Goal: Task Accomplishment & Management: Complete application form

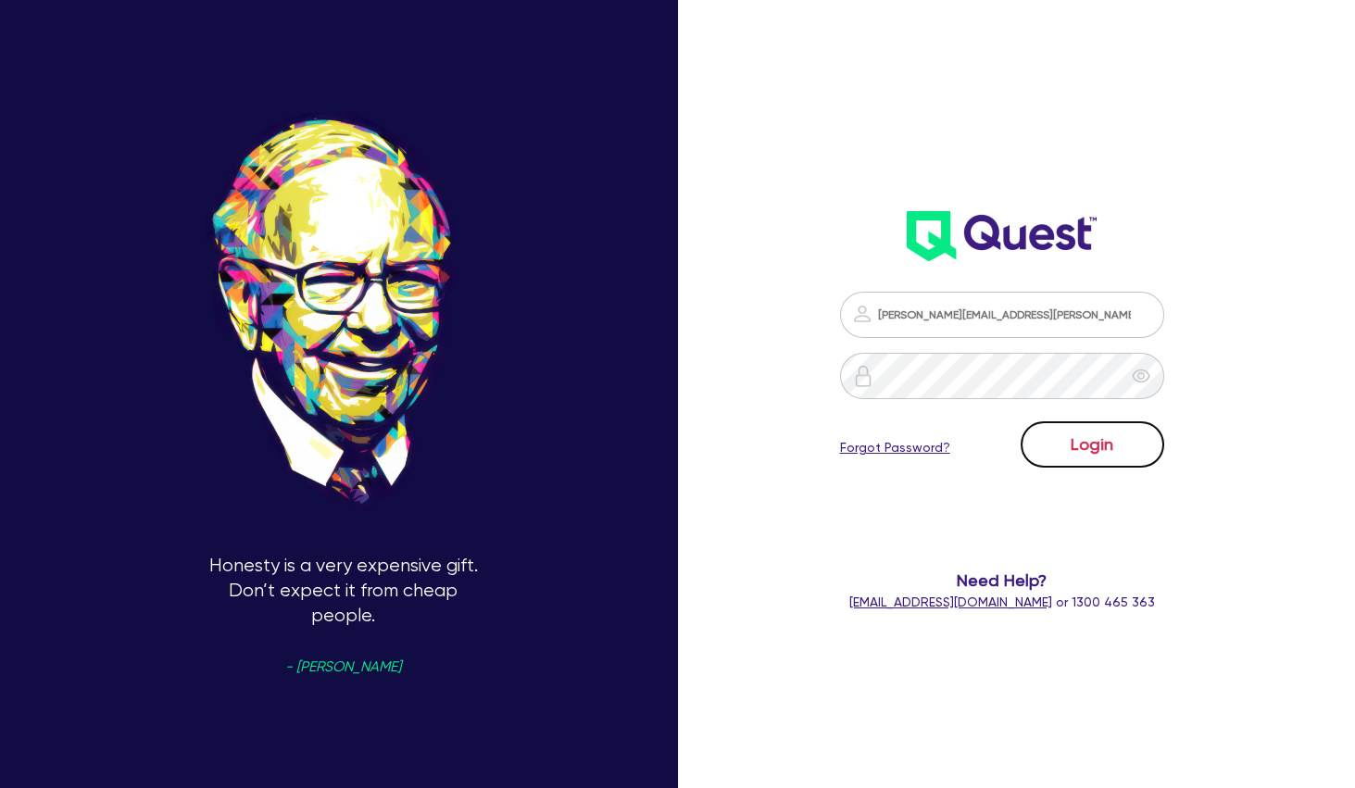
click at [1051, 429] on button "Login" at bounding box center [1093, 444] width 144 height 46
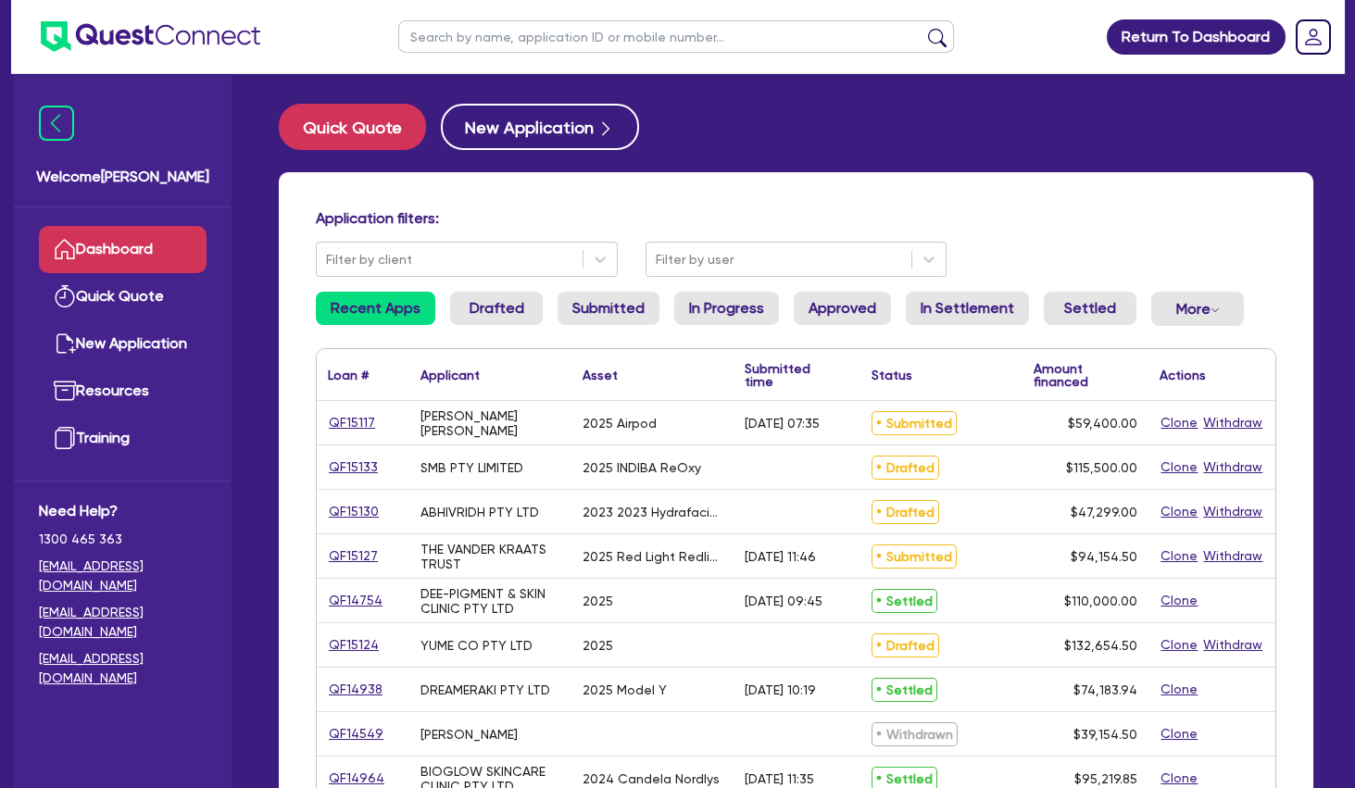
click at [584, 36] on input "text" at bounding box center [676, 36] width 556 height 32
type input "[PERSON_NAME]"
click at [923, 28] on button "submit" at bounding box center [938, 41] width 30 height 26
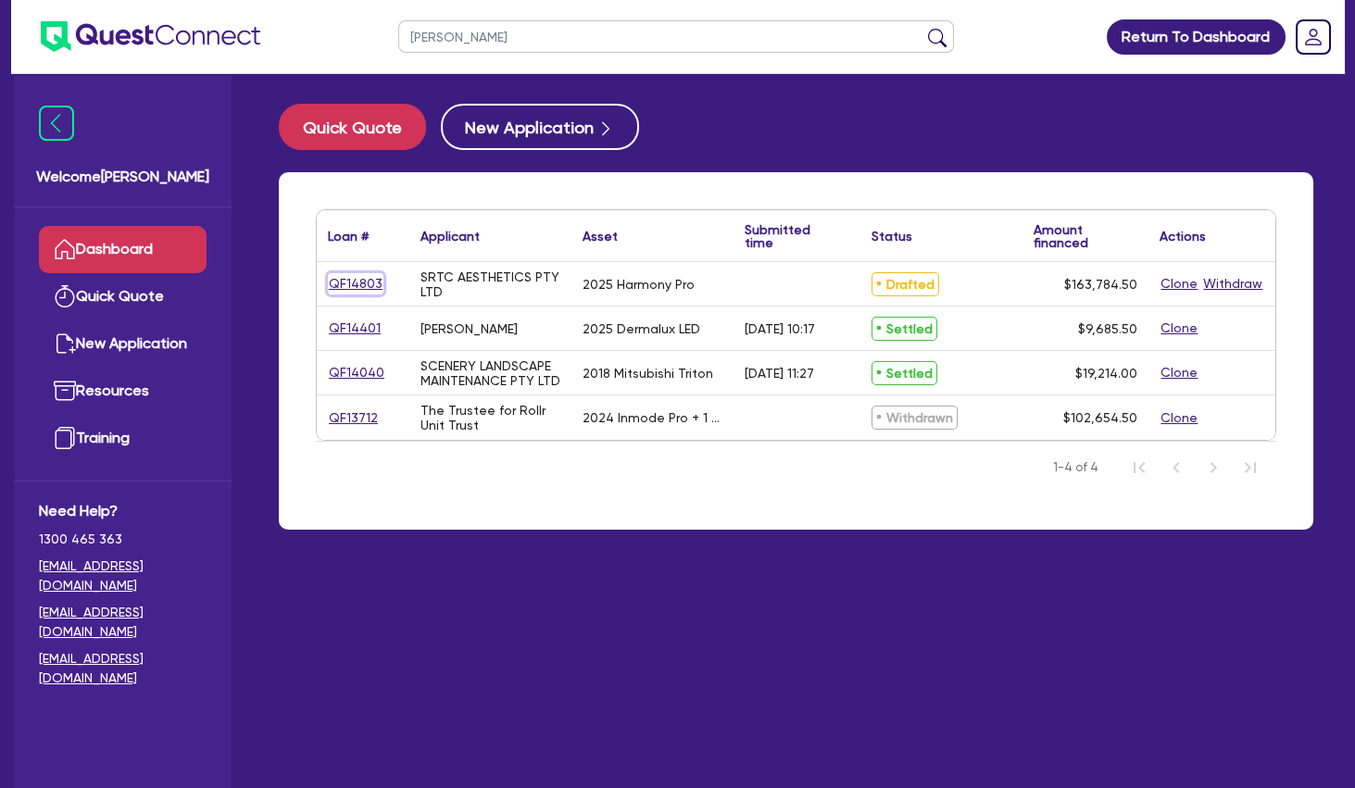
click at [363, 281] on link "QF14803" at bounding box center [356, 283] width 56 height 21
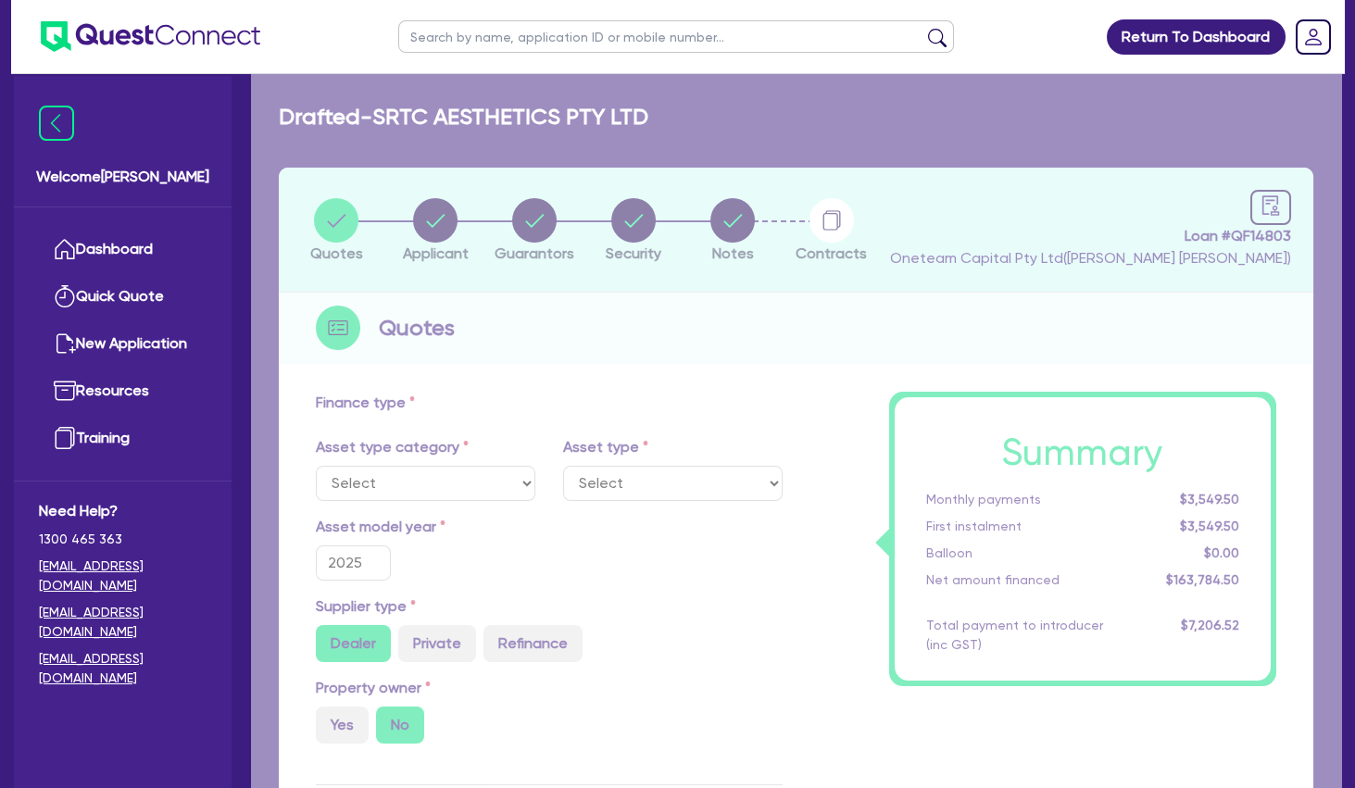
select select "TERTIARY_ASSETS"
select select "BEAUTY_EQUIPMENT"
type input "2025"
radio input "true"
type input "163,240"
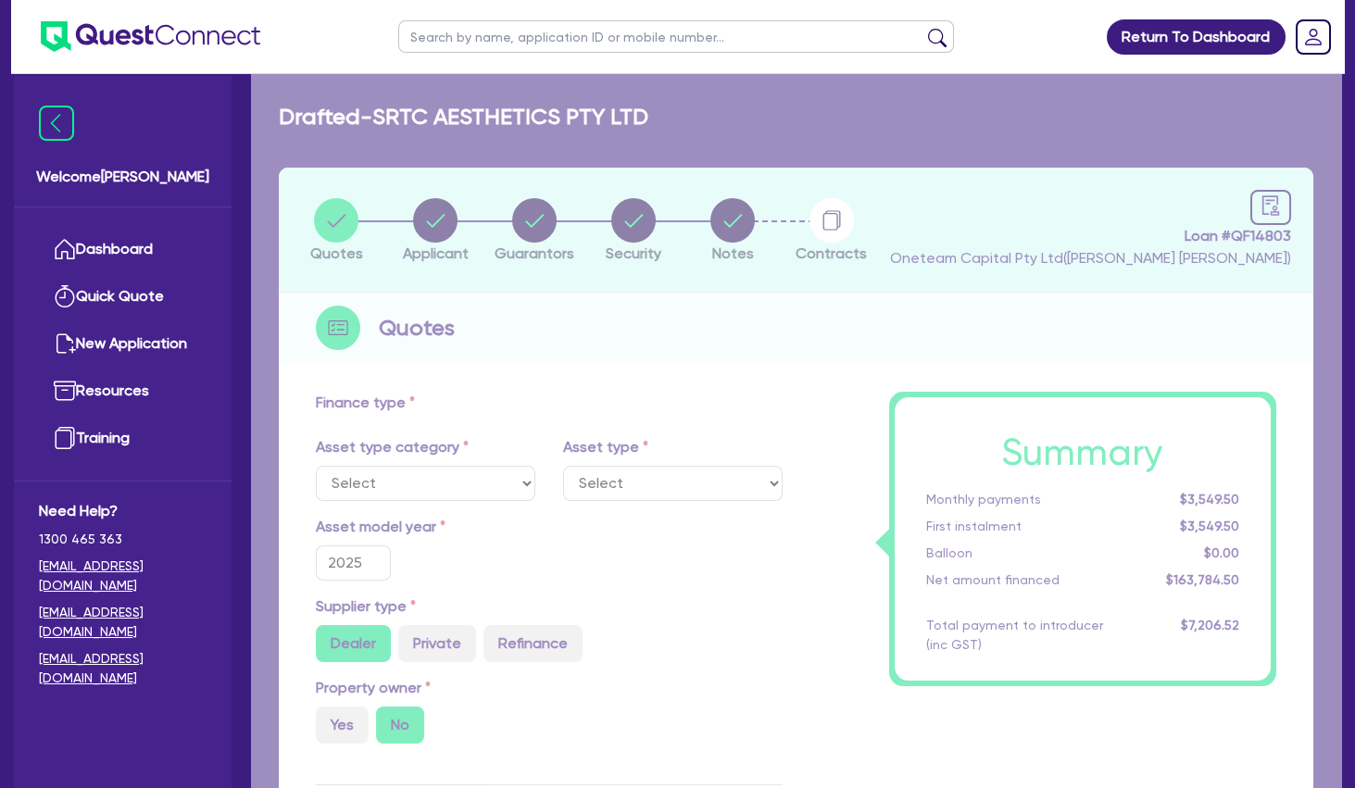
type input "4"
type input "6,551.38"
type input "9"
type input "495"
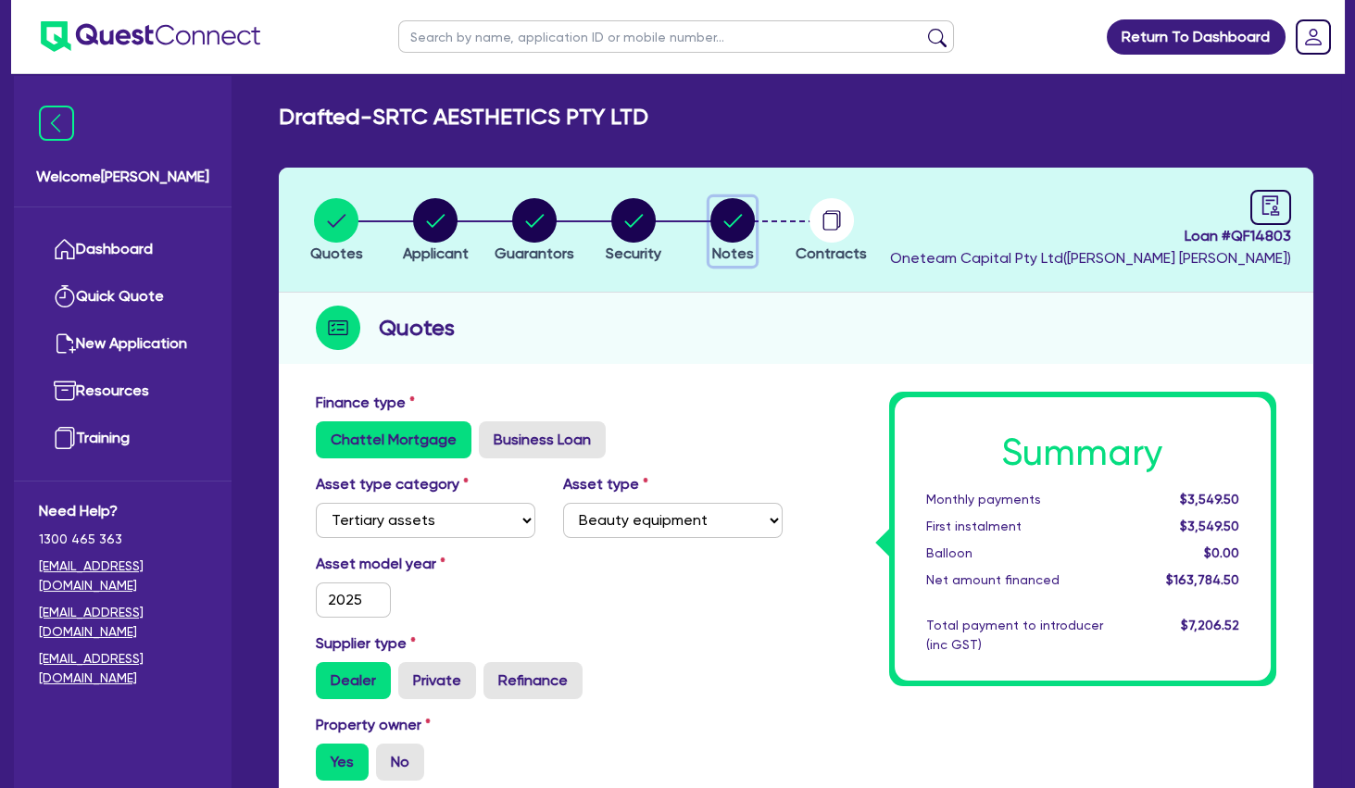
click at [748, 228] on circle "button" at bounding box center [732, 220] width 44 height 44
select select "Other"
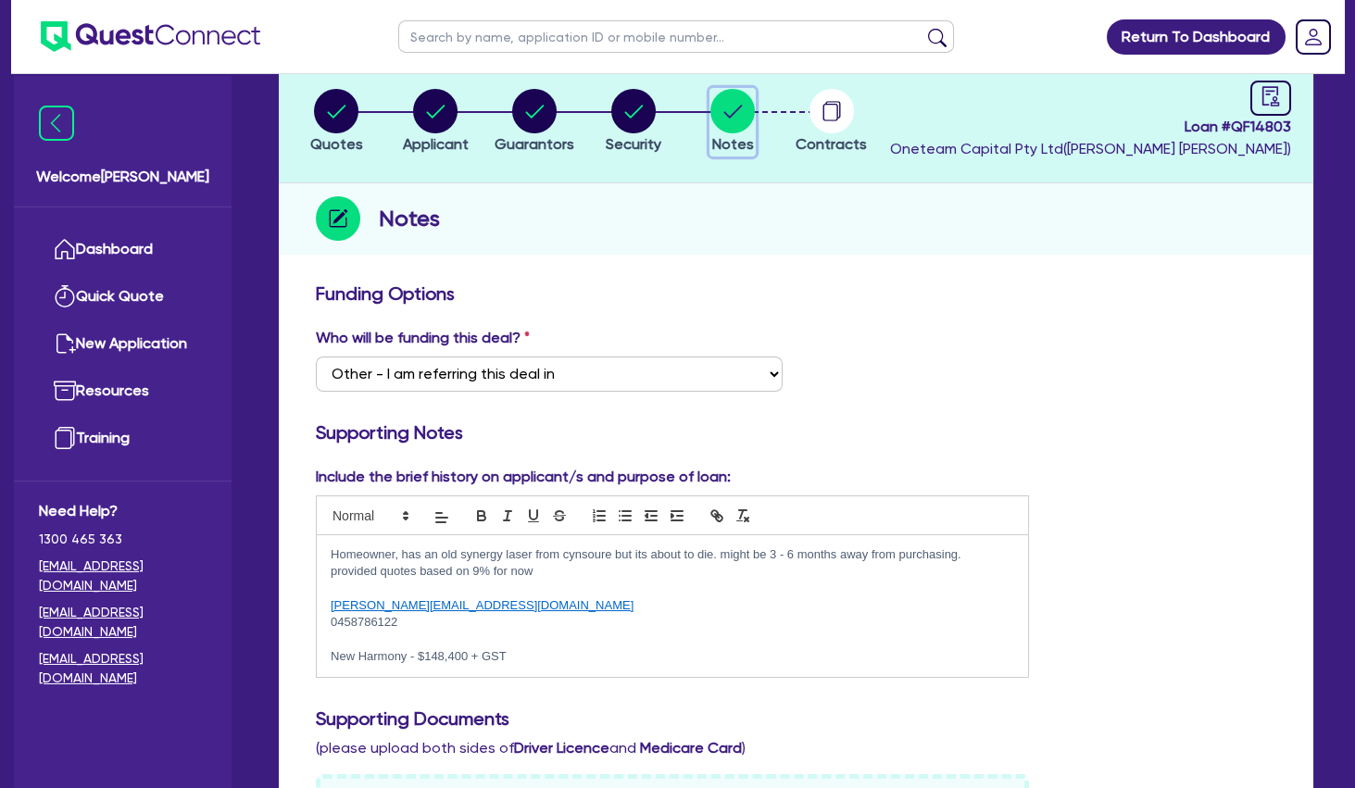
scroll to position [108, 0]
click at [1257, 112] on link at bounding box center [1270, 99] width 41 height 35
select select "DRAFTED_NEW"
select select "Other"
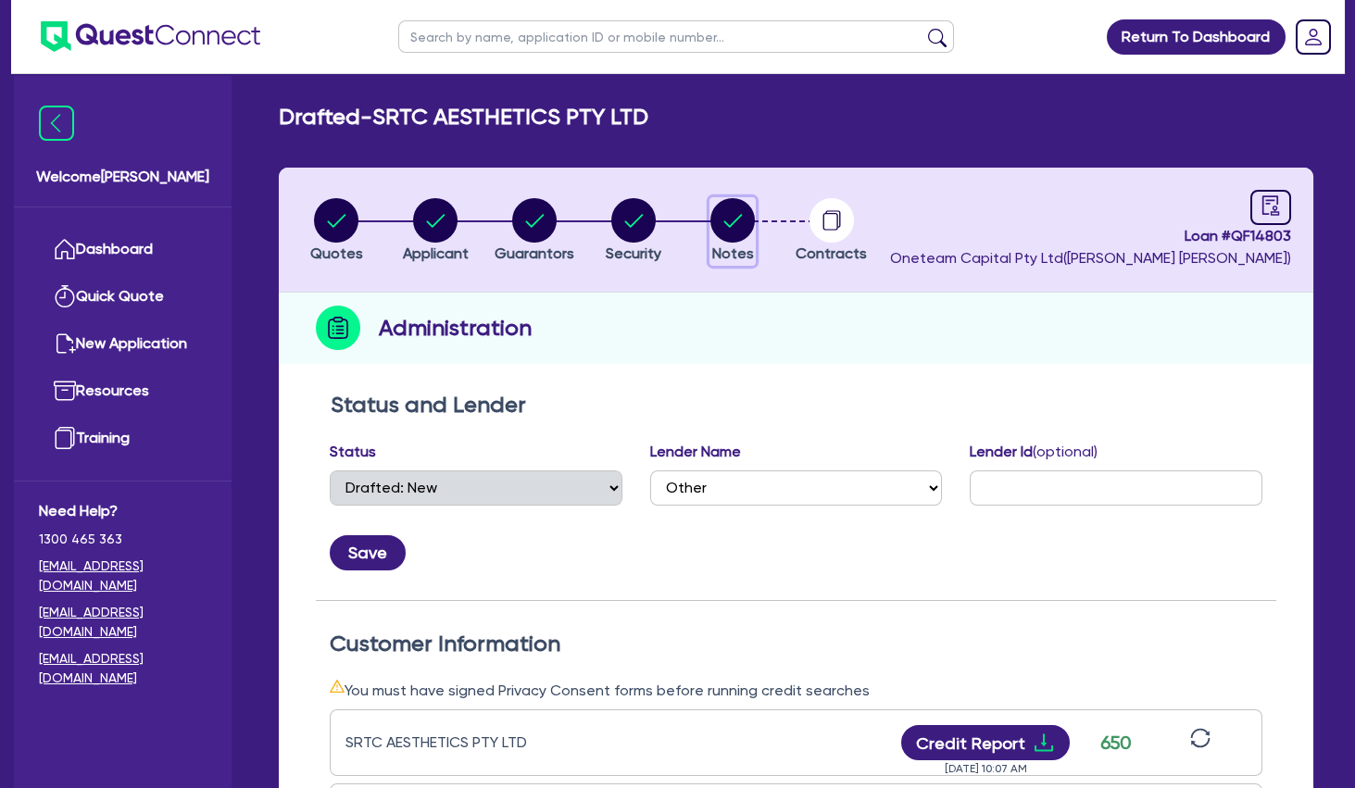
click at [725, 220] on circle "button" at bounding box center [732, 220] width 44 height 44
select select "Other"
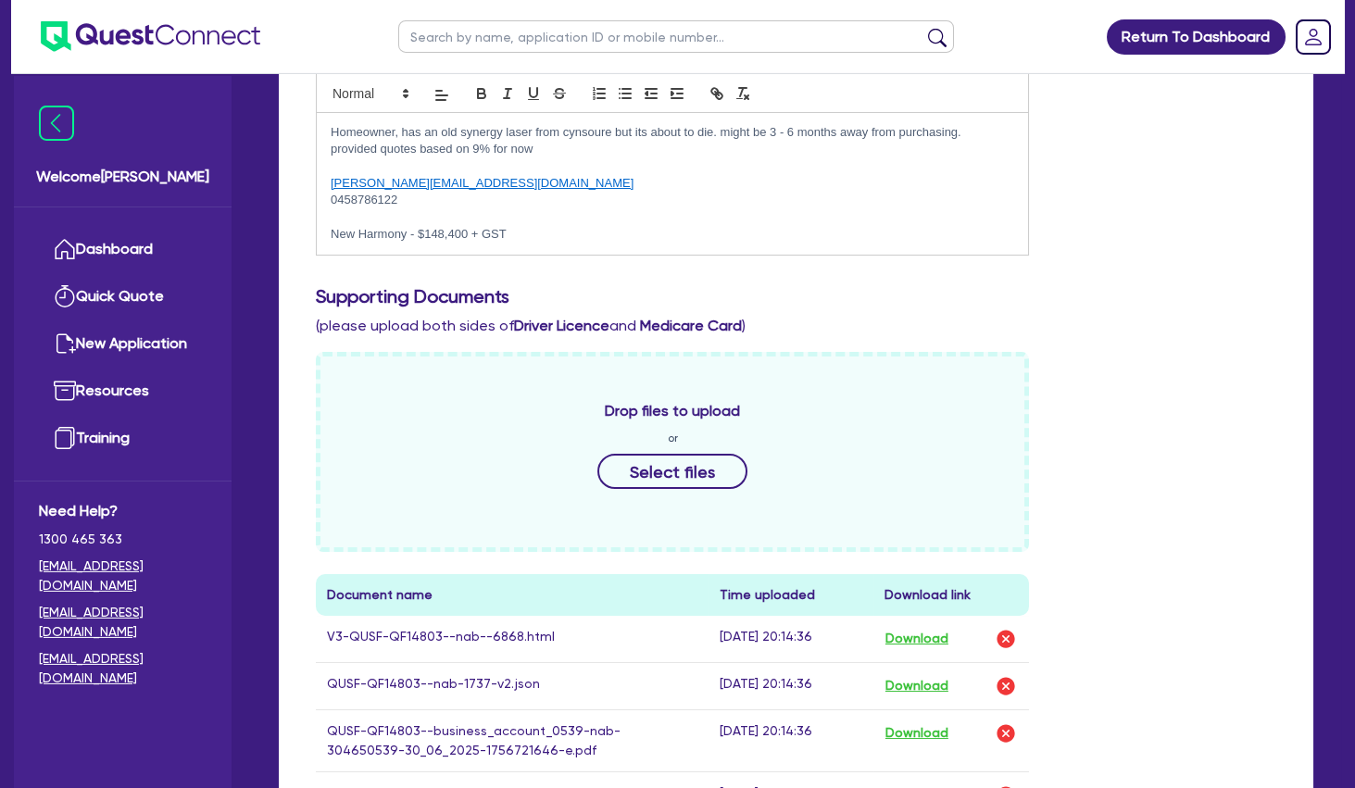
scroll to position [827, 0]
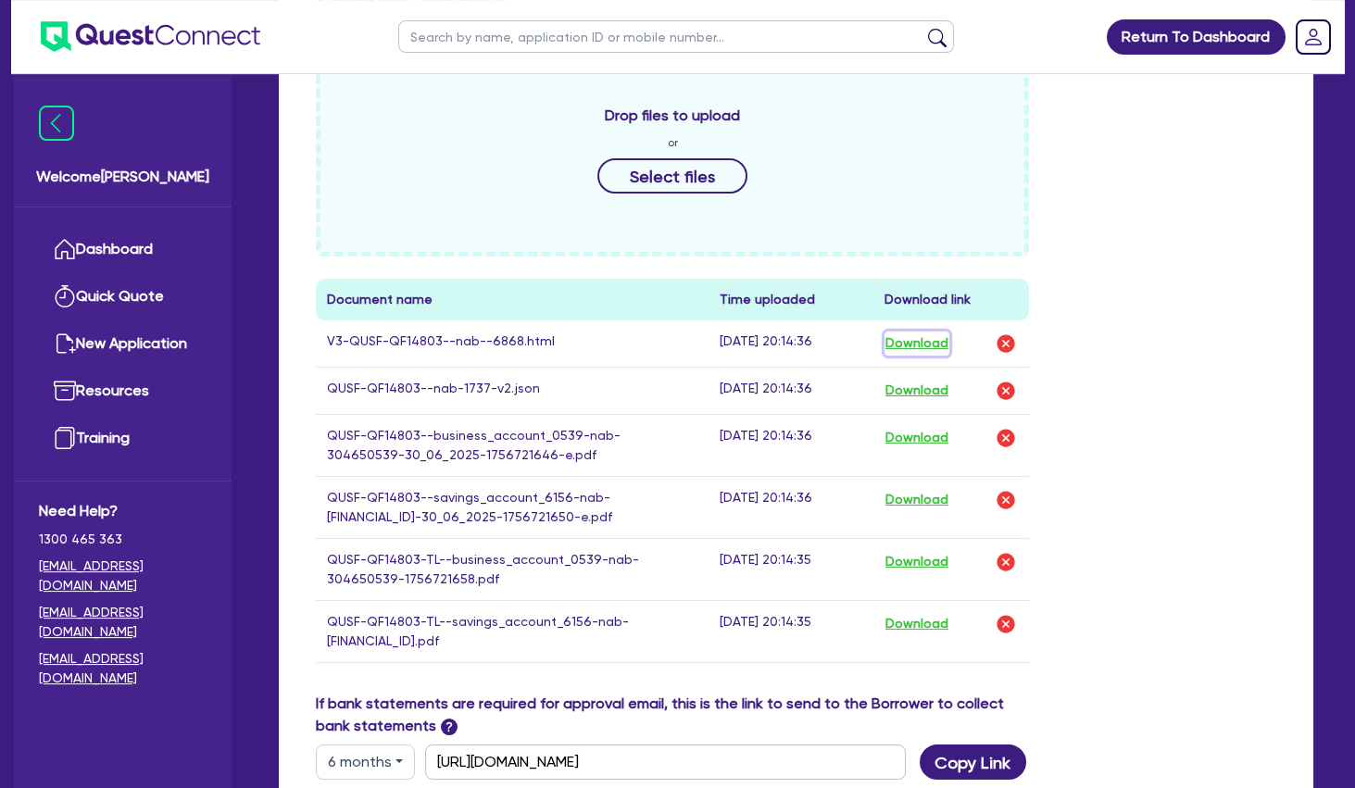
click at [917, 345] on button "Download" at bounding box center [917, 344] width 65 height 24
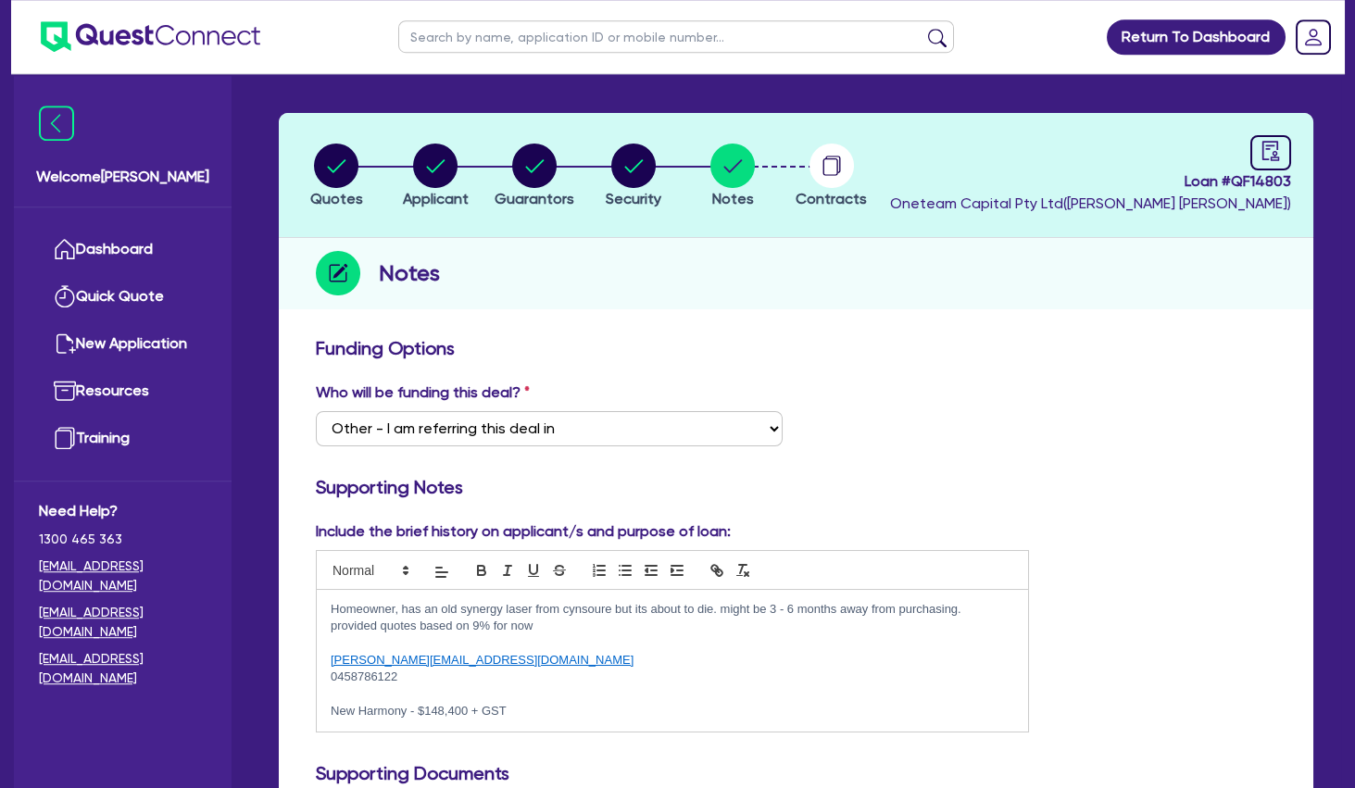
scroll to position [0, 0]
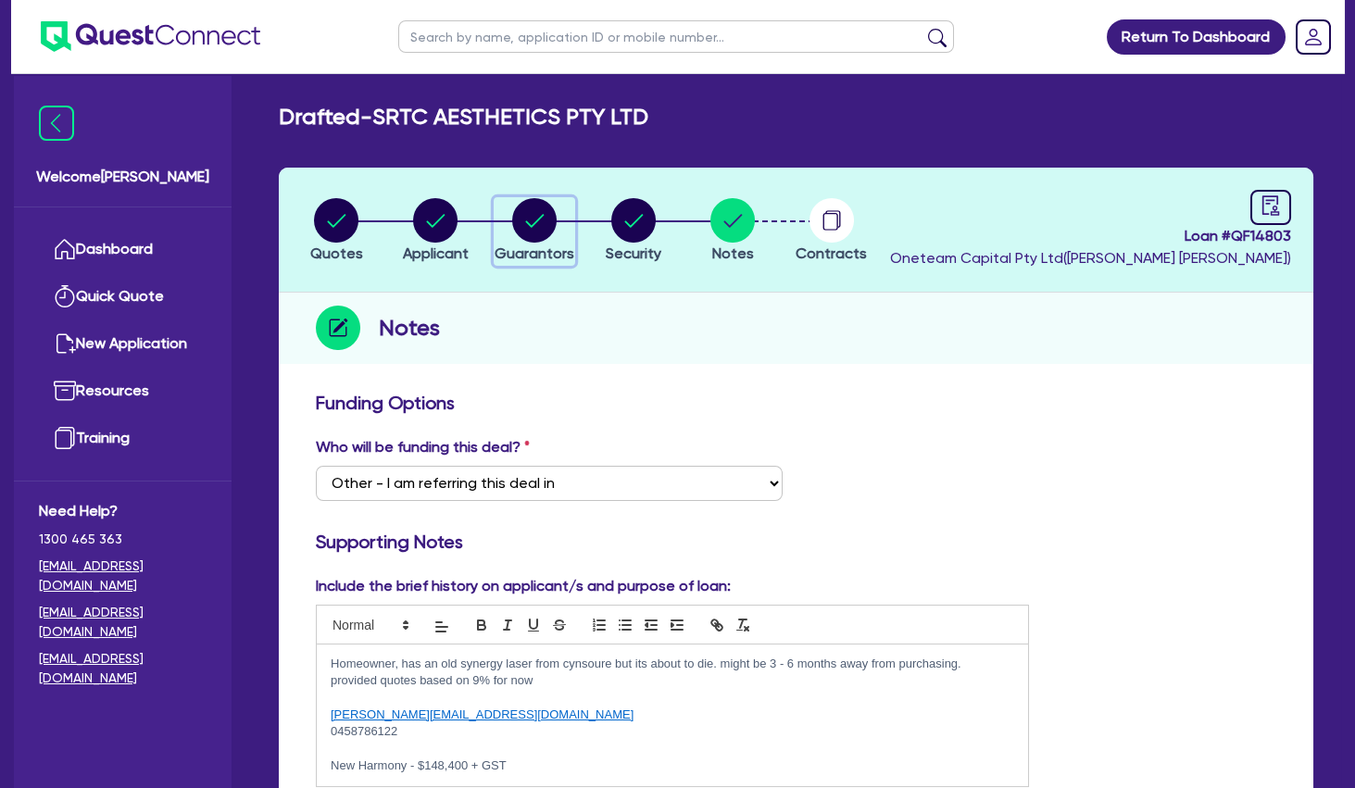
click at [521, 221] on circle "button" at bounding box center [534, 220] width 44 height 44
select select "MRS"
select select "TAS"
select select "MARRIED"
select select "PROPERTY"
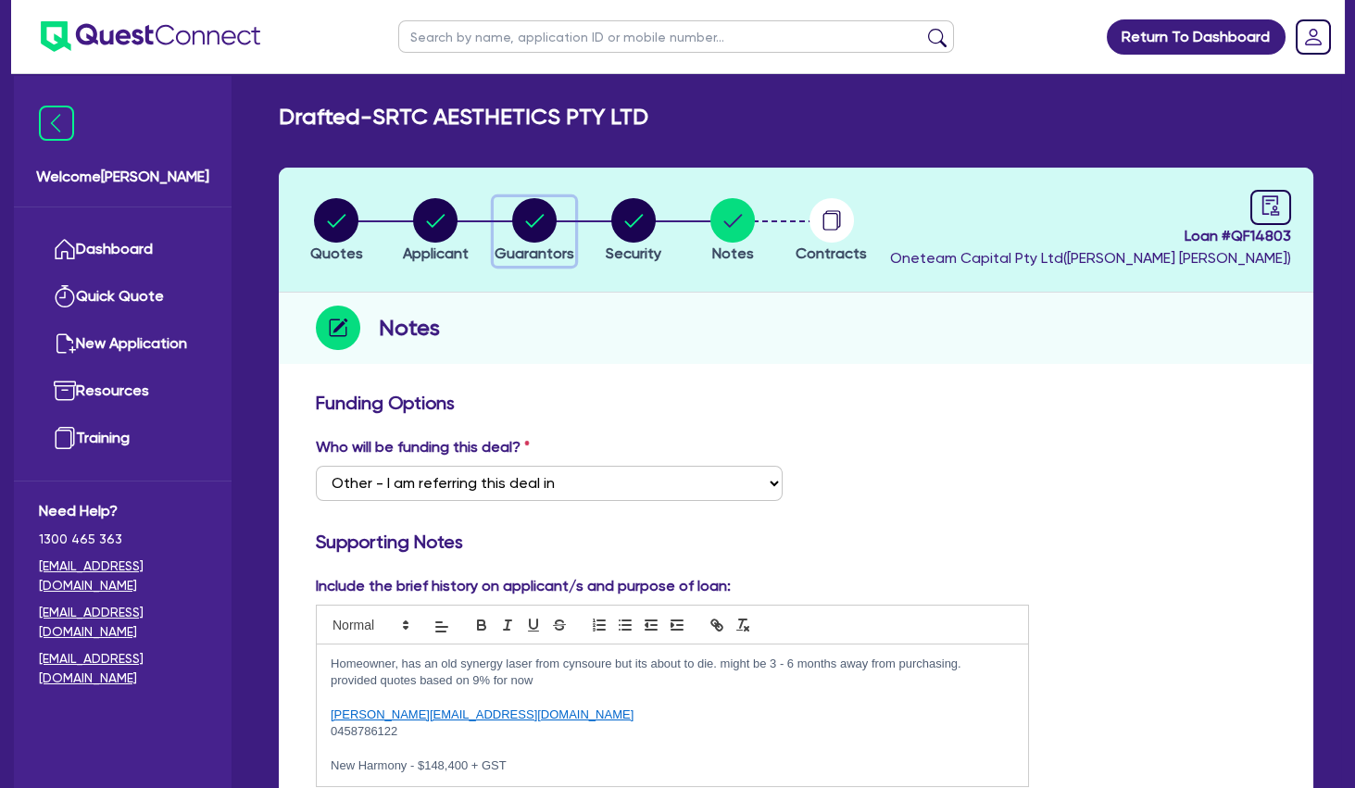
select select "CASH"
select select "VEHICLE"
select select "HOUSEHOLD_PERSONAL"
select select "OTHER"
select select "MORTGAGE"
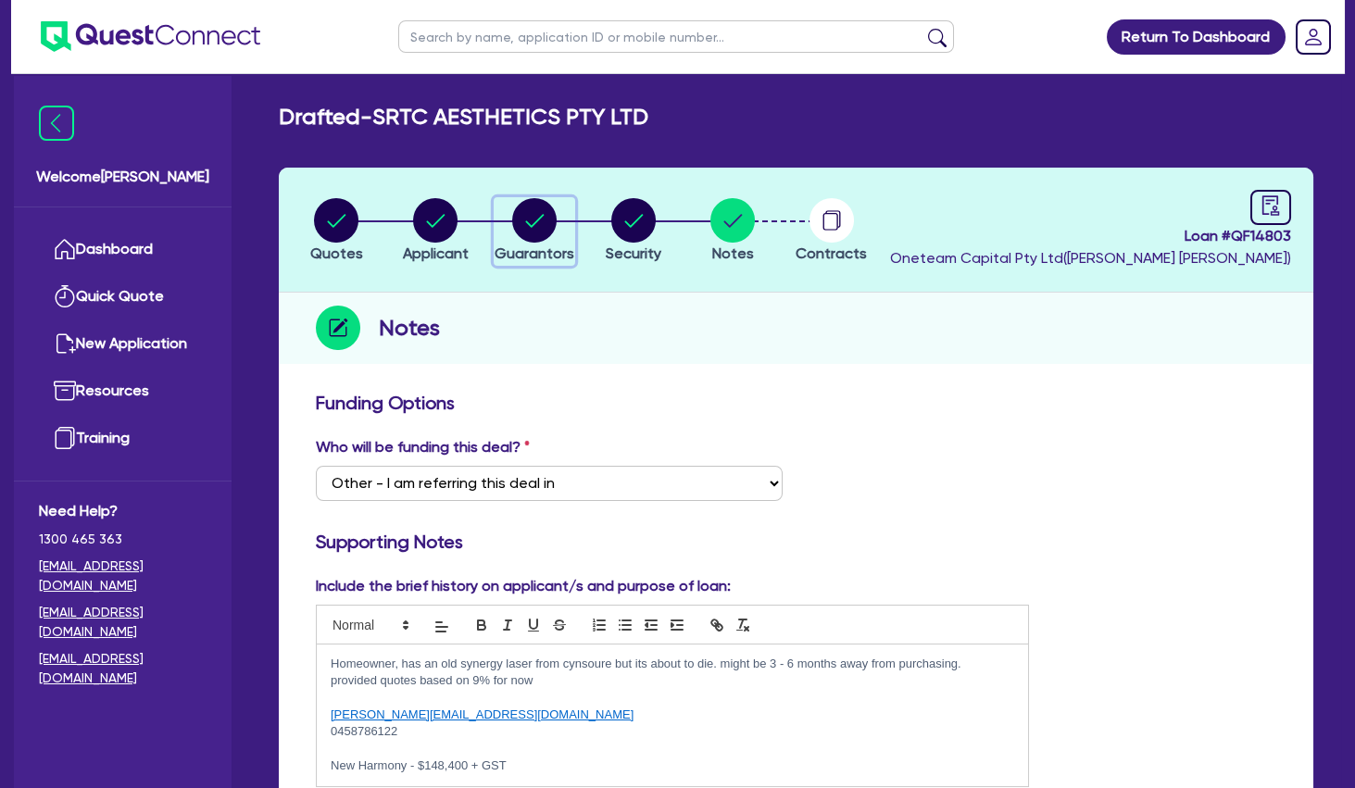
select select "VEHICLE_LOAN"
select select "MR"
select select "TAS"
select select "MARRIED"
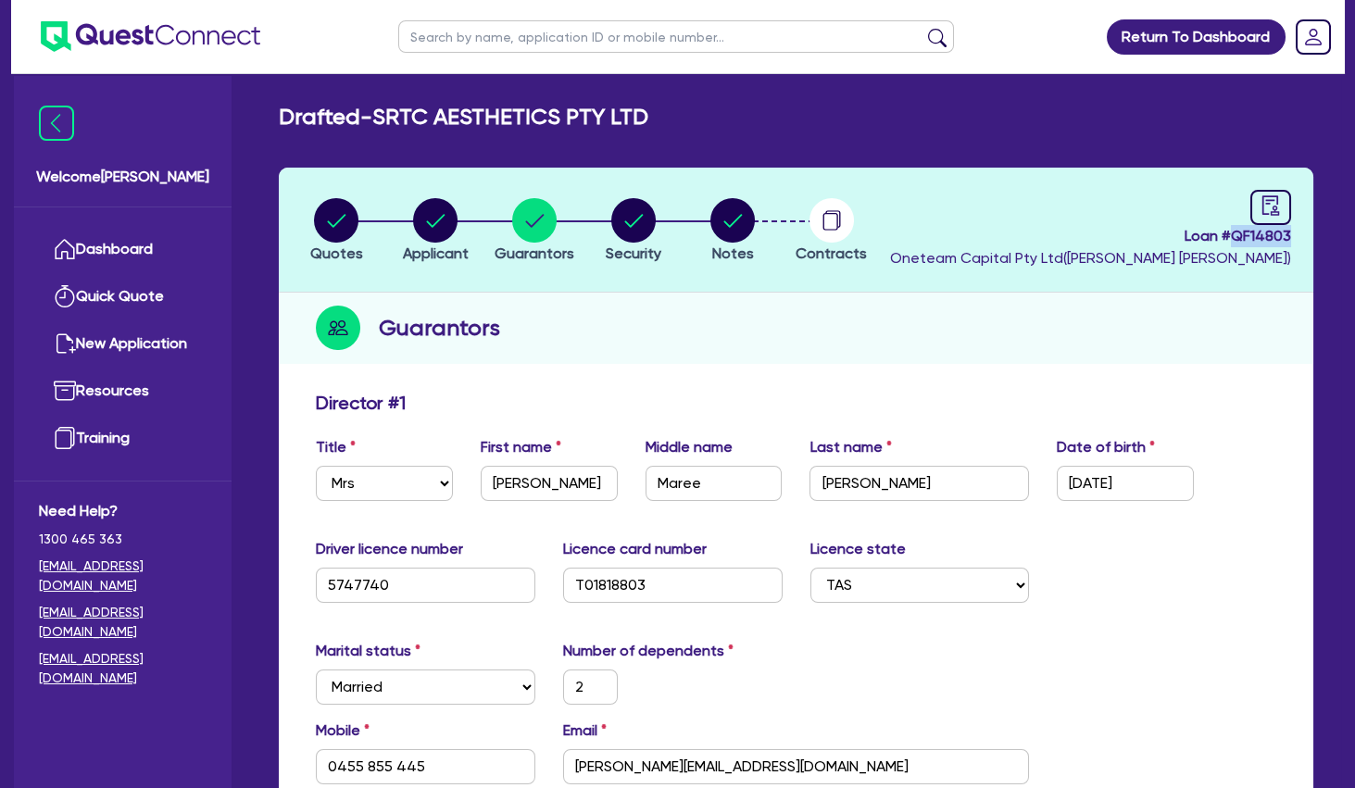
drag, startPoint x: 1304, startPoint y: 232, endPoint x: 1234, endPoint y: 236, distance: 70.5
click at [1234, 236] on header "Quotes Applicant [GEOGRAPHIC_DATA] Security Notes Contracts Loan # QF14803 Onet…" at bounding box center [796, 230] width 1035 height 125
copy span "QF14803"
click at [1081, 317] on div "Guarantors" at bounding box center [796, 328] width 1035 height 71
drag, startPoint x: 1294, startPoint y: 233, endPoint x: 1234, endPoint y: 240, distance: 60.6
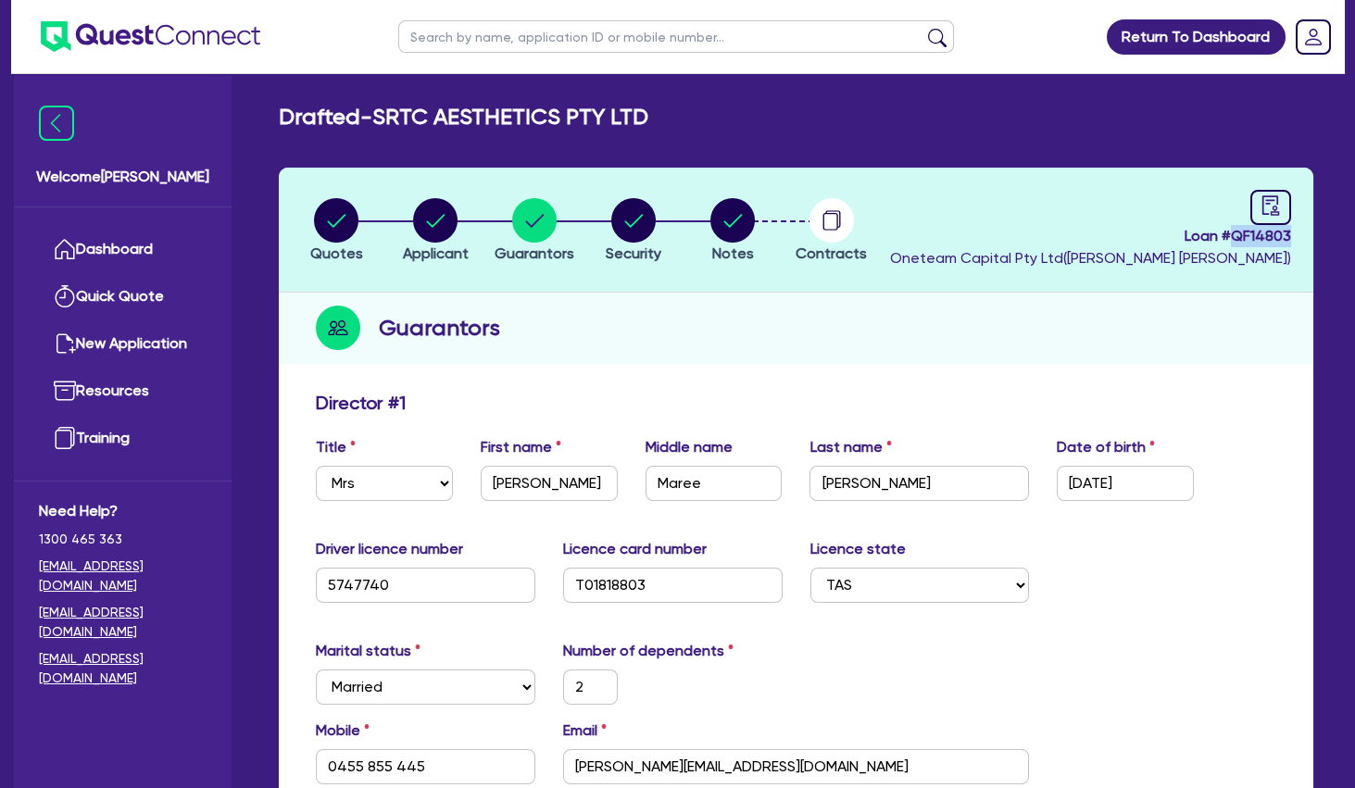
click at [1234, 240] on header "Quotes Applicant [GEOGRAPHIC_DATA] Security Notes Contracts Loan # QF14803 Onet…" at bounding box center [796, 230] width 1035 height 125
copy span "QF14803"
click at [968, 329] on div "Guarantors" at bounding box center [796, 328] width 1035 height 71
click at [720, 221] on circle "button" at bounding box center [732, 220] width 44 height 44
select select "Other"
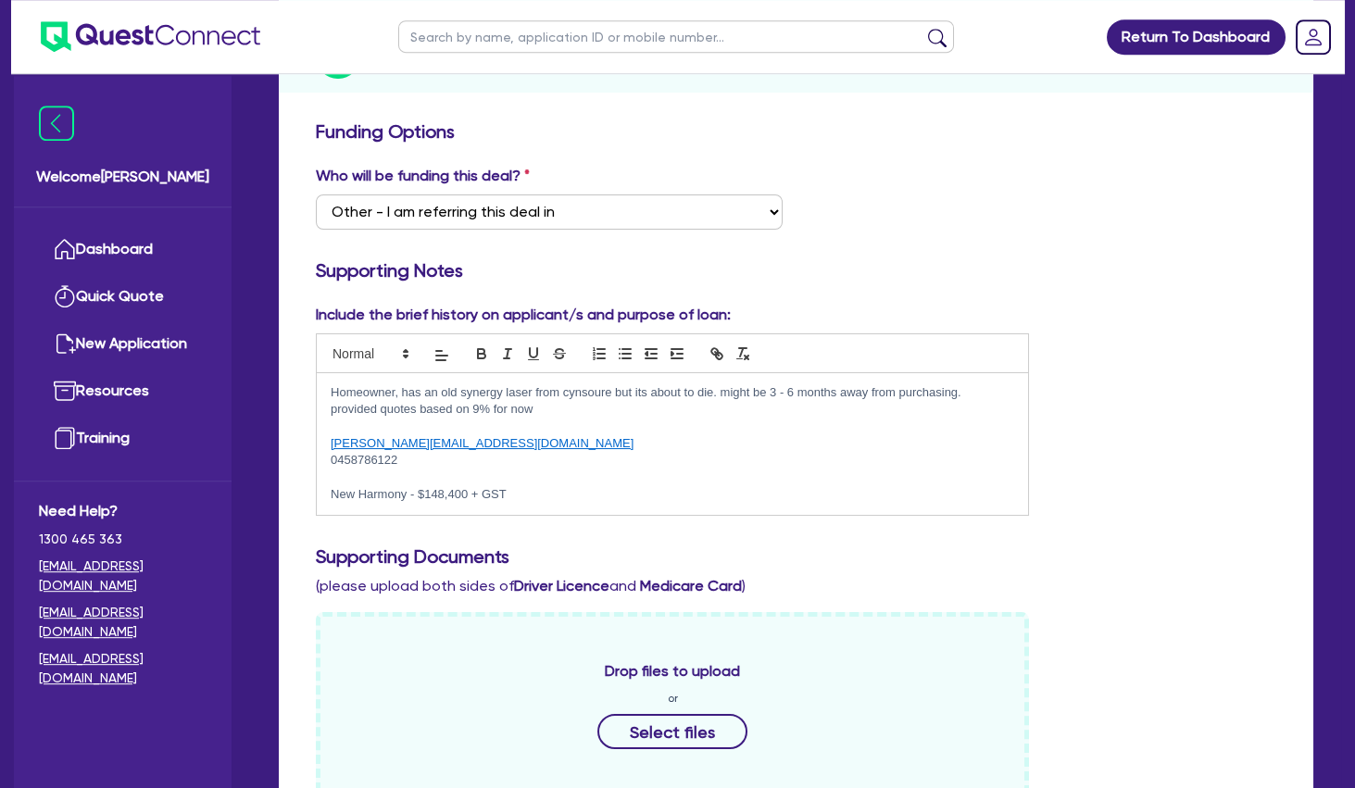
scroll to position [268, 0]
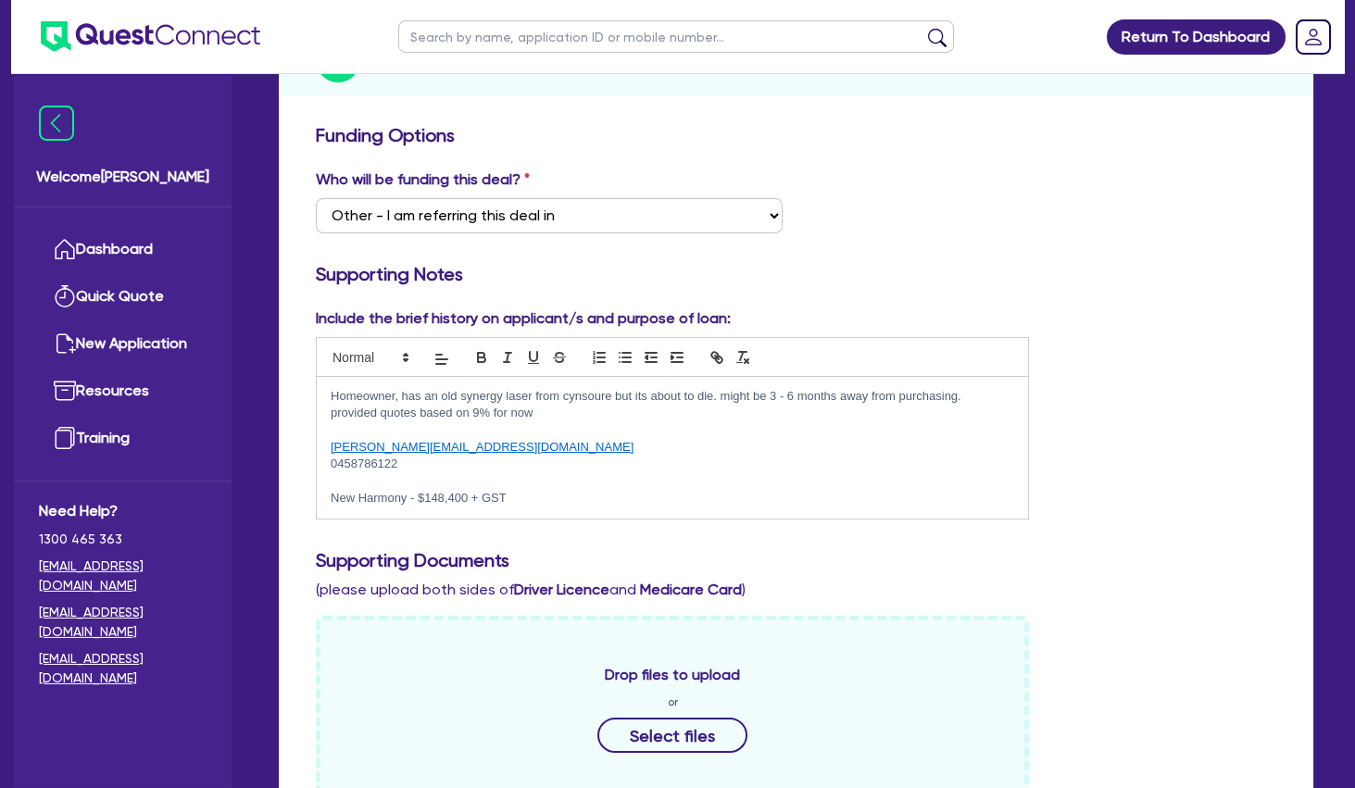
click at [333, 395] on p "Homeowner, has an old synergy laser from cynsoure but its about to die. might b…" at bounding box center [673, 396] width 684 height 17
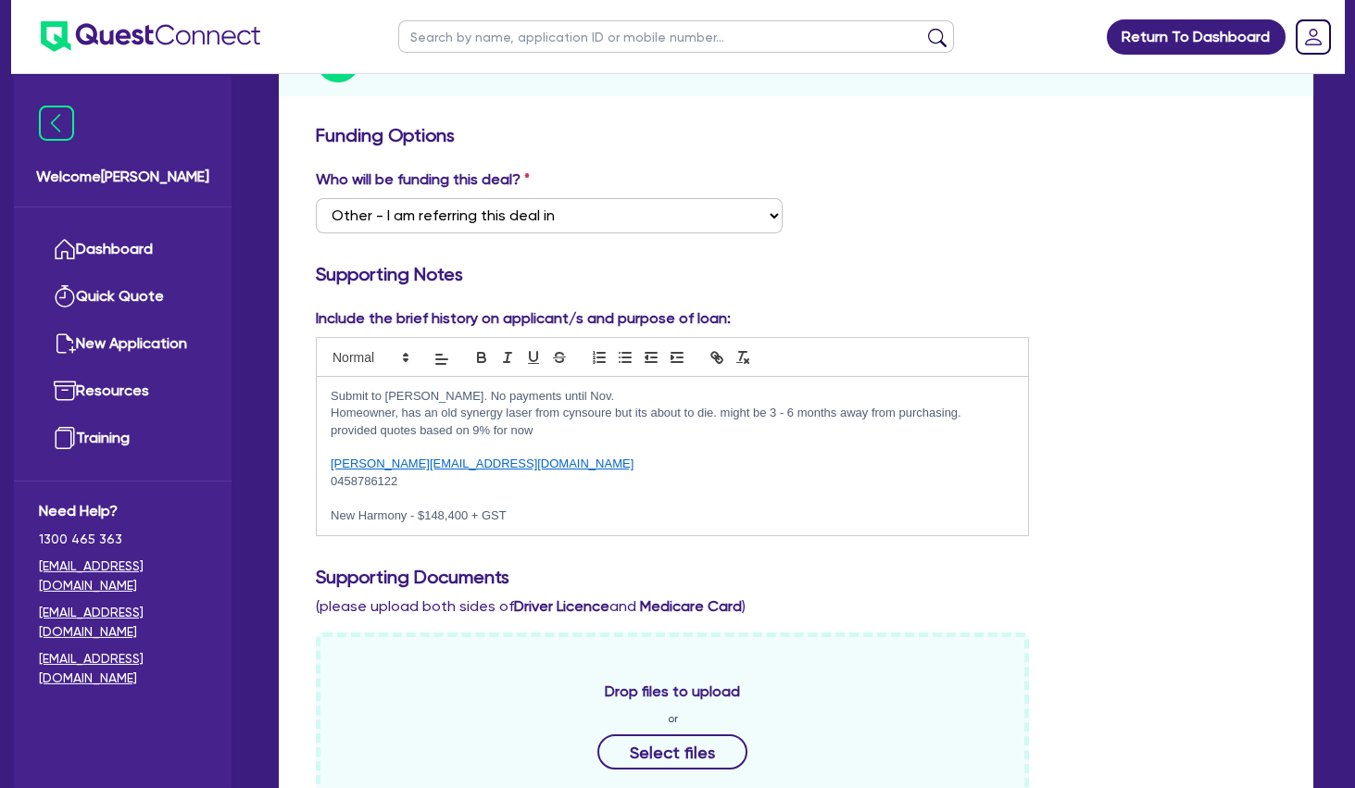
drag, startPoint x: 975, startPoint y: 412, endPoint x: 723, endPoint y: 413, distance: 251.9
click at [723, 413] on p "Homeowner, has an old synergy laser from cynsoure but its about to die. might b…" at bounding box center [673, 413] width 684 height 17
drag, startPoint x: 552, startPoint y: 430, endPoint x: 328, endPoint y: 426, distance: 224.2
click at [328, 426] on div "Submit to [PERSON_NAME]. No payments until Nov. Homeowner, has an old synergy l…" at bounding box center [672, 456] width 711 height 159
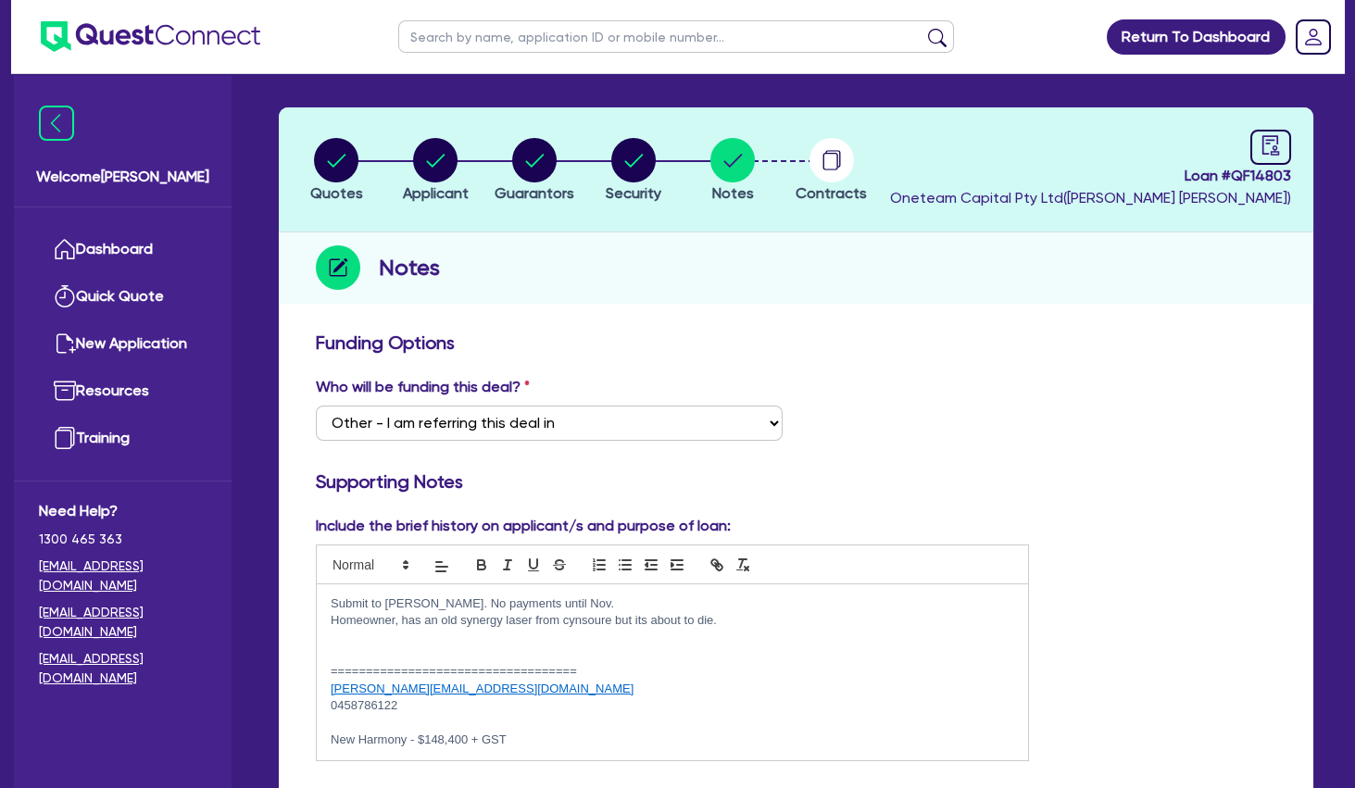
scroll to position [59, 0]
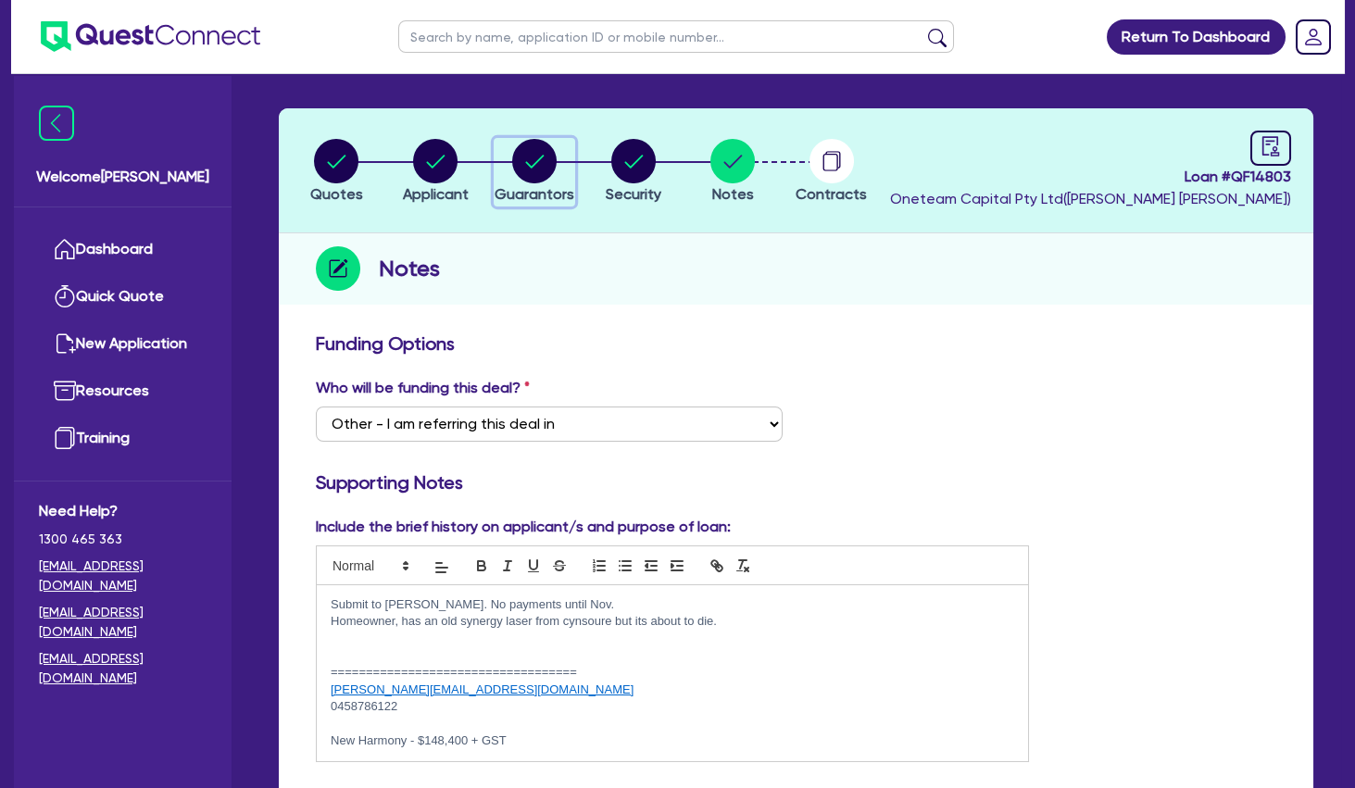
click at [537, 168] on circle "button" at bounding box center [534, 161] width 44 height 44
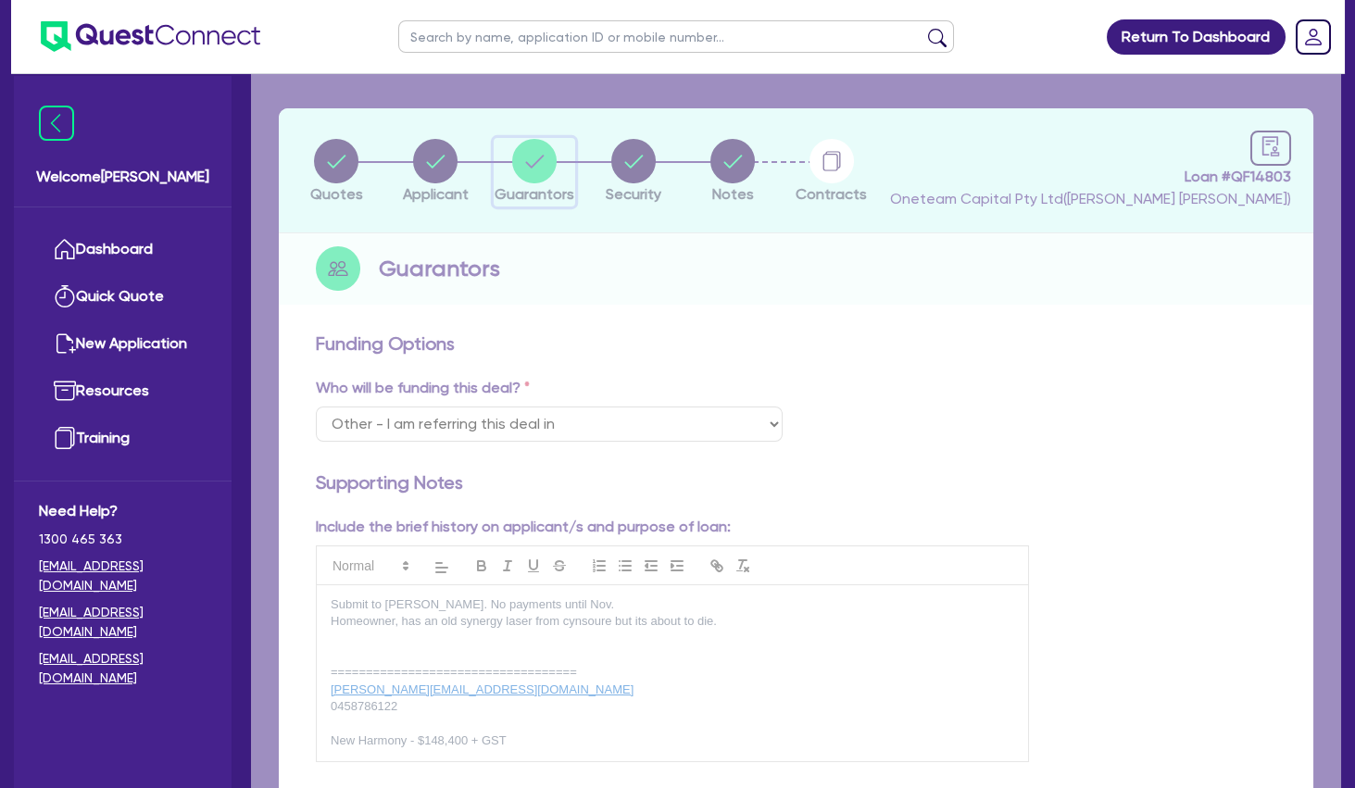
select select "MRS"
select select "TAS"
select select "MARRIED"
select select "PROPERTY"
select select "CASH"
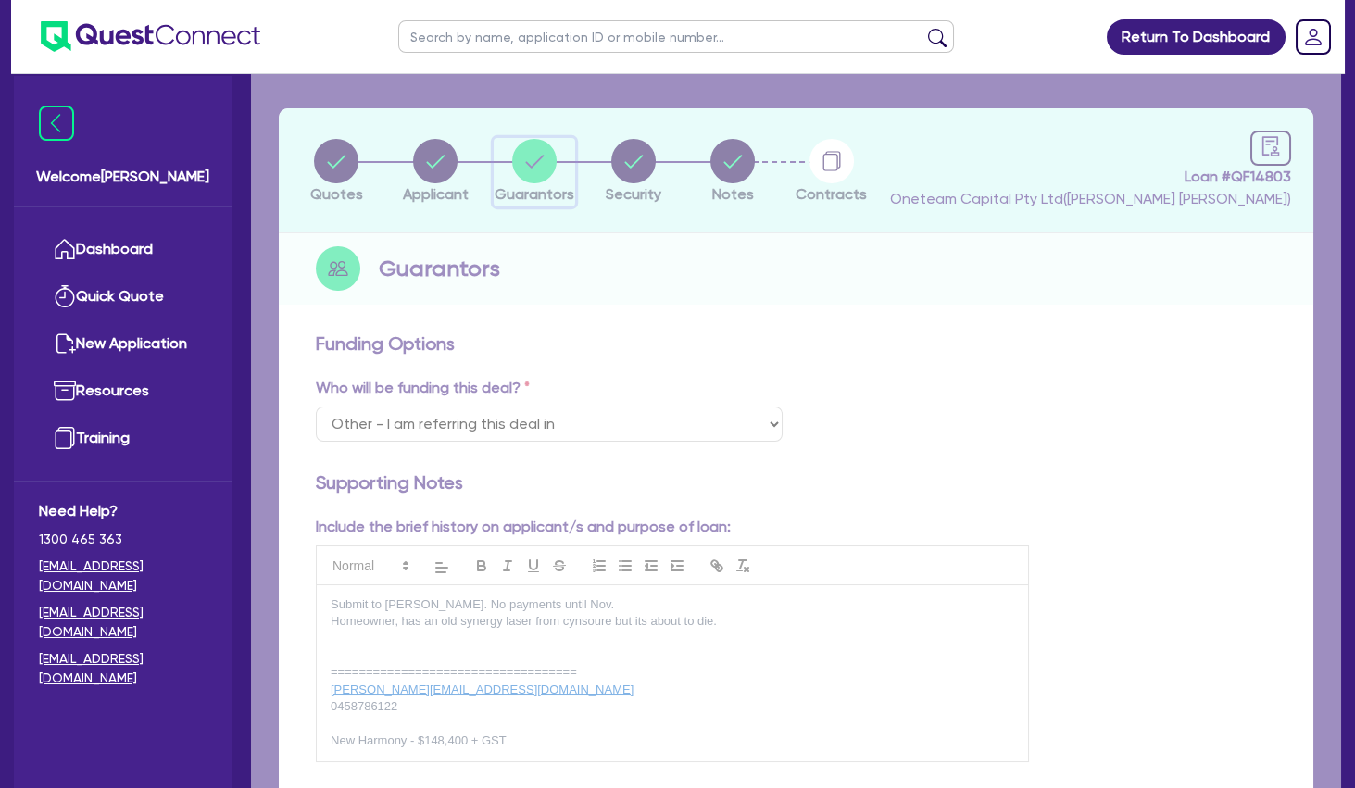
select select "VEHICLE"
select select "HOUSEHOLD_PERSONAL"
select select "OTHER"
select select "MORTGAGE"
select select "VEHICLE_LOAN"
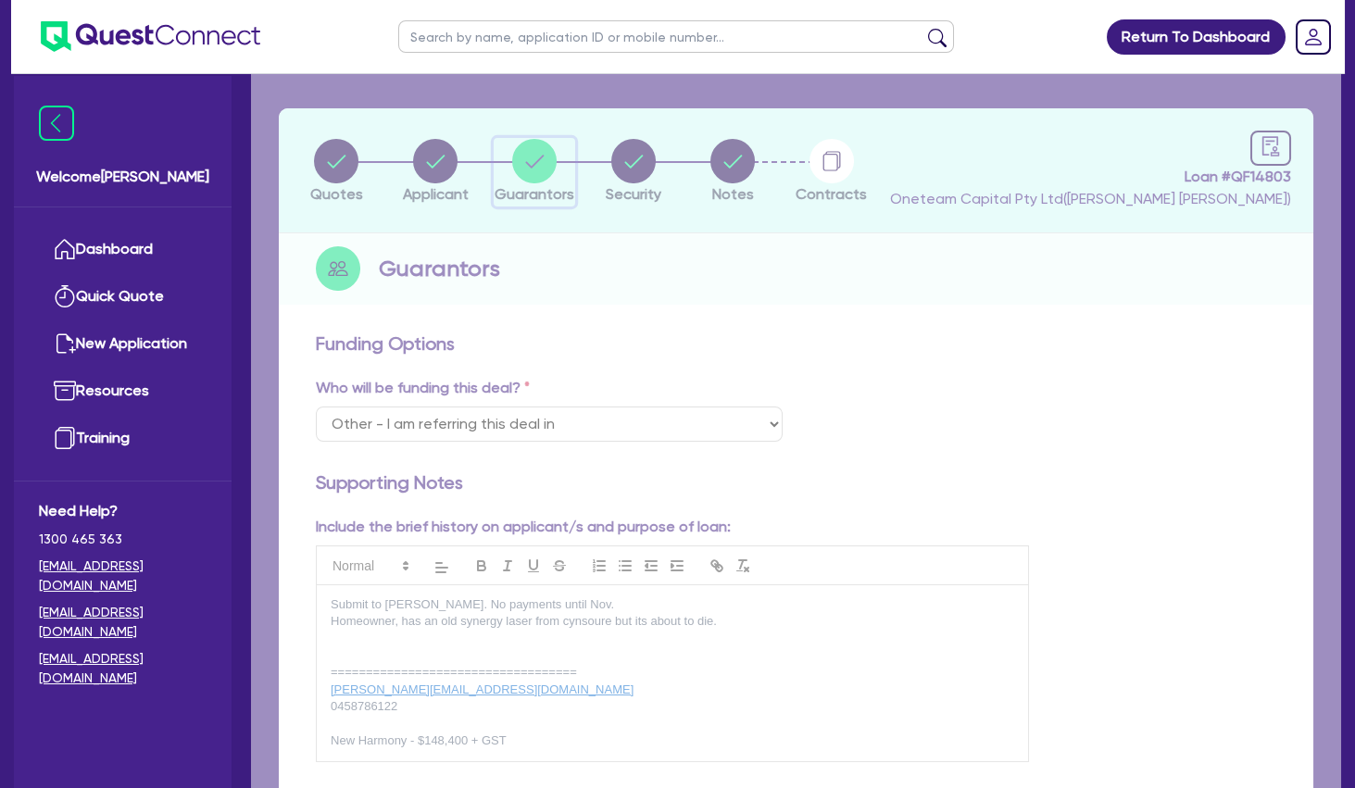
select select "MR"
select select "TAS"
select select "MARRIED"
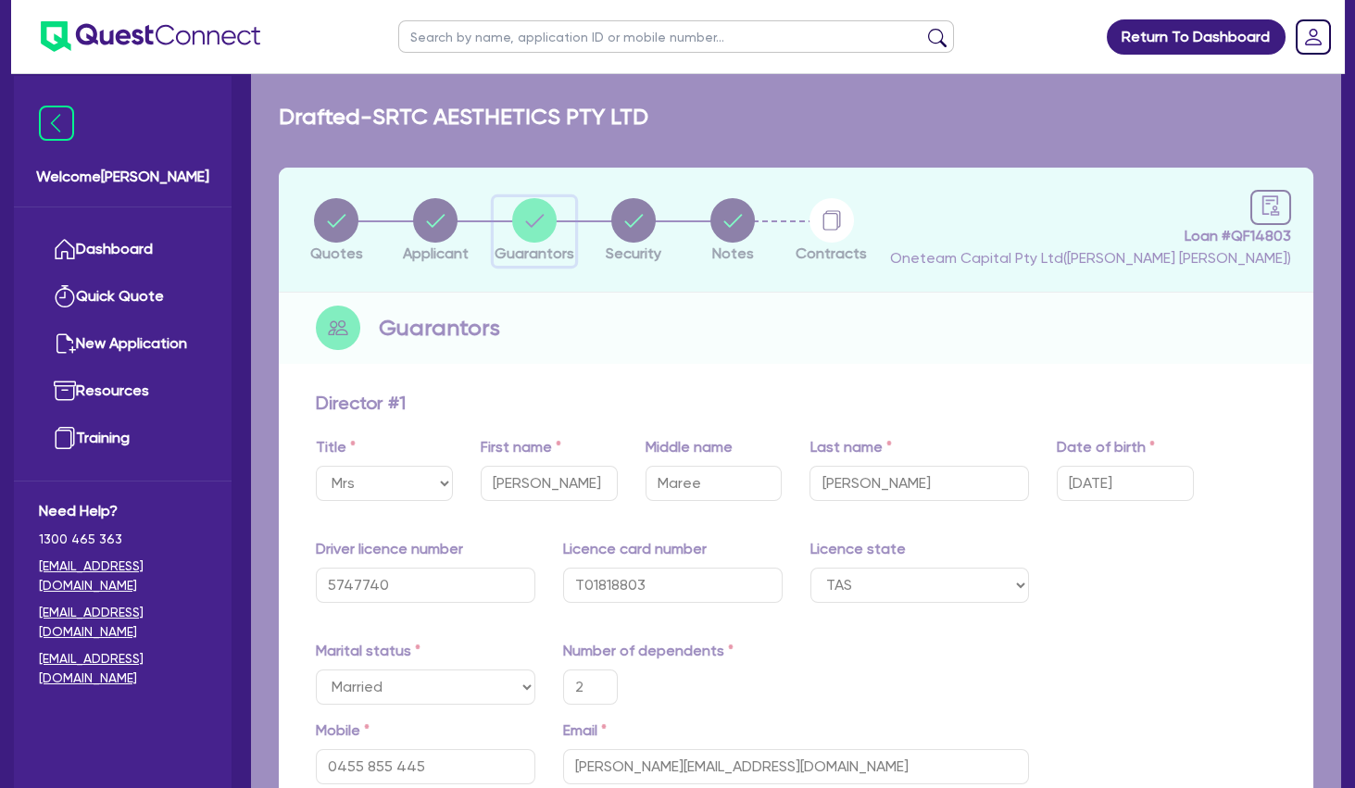
type input "2"
type input "0455 855 445"
type input "1,100,000"
type input "44,000"
type input "50,000"
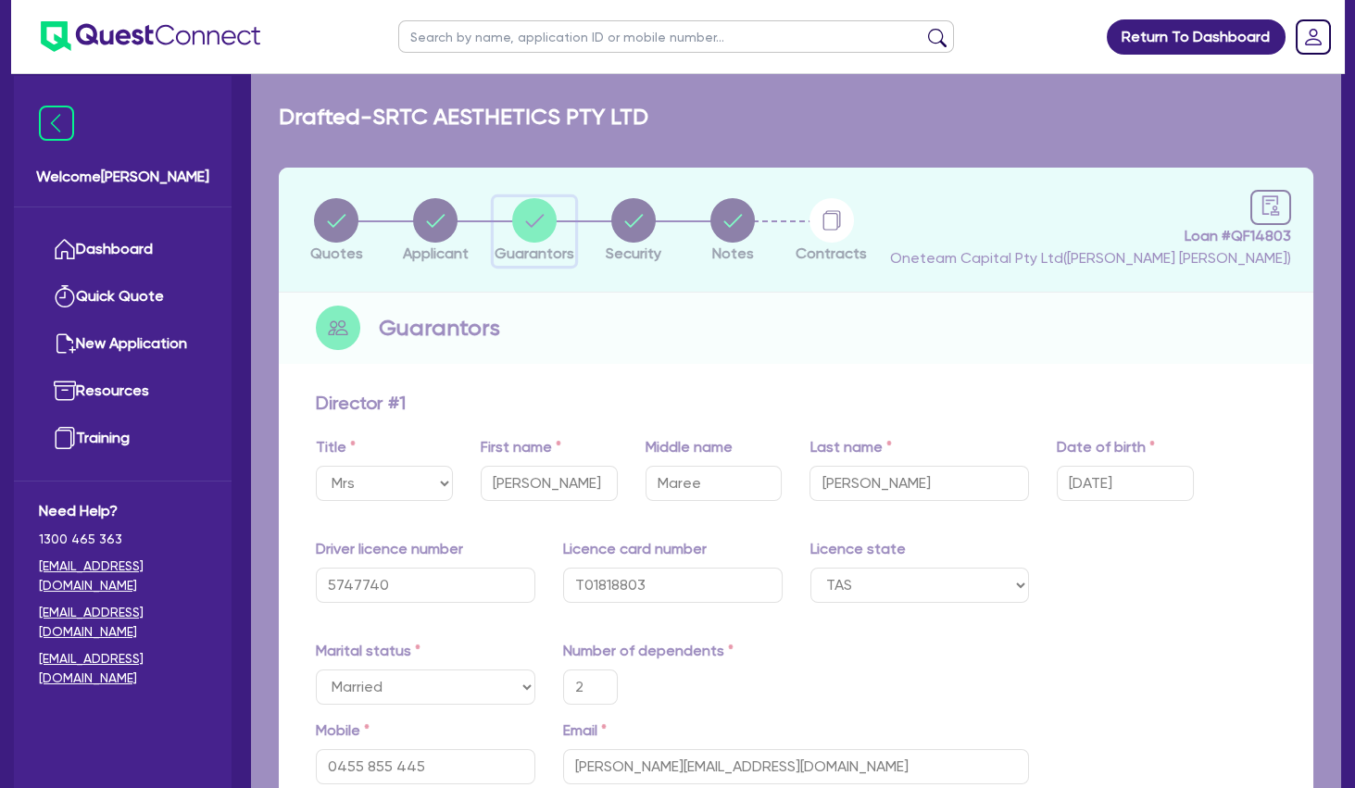
type input "190,000"
type input "100,000"
type input "590,000"
type input "24,000"
type input "2"
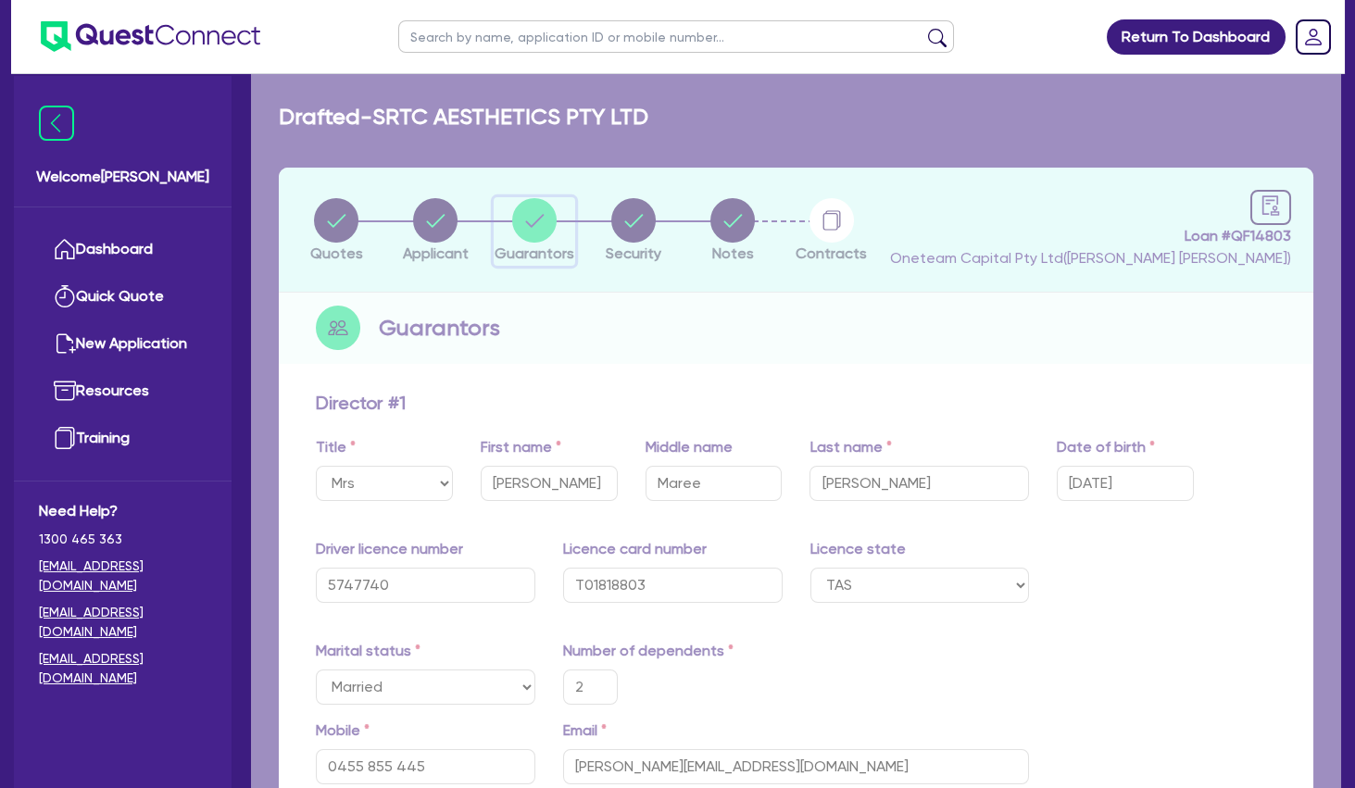
type input "0458 786 122"
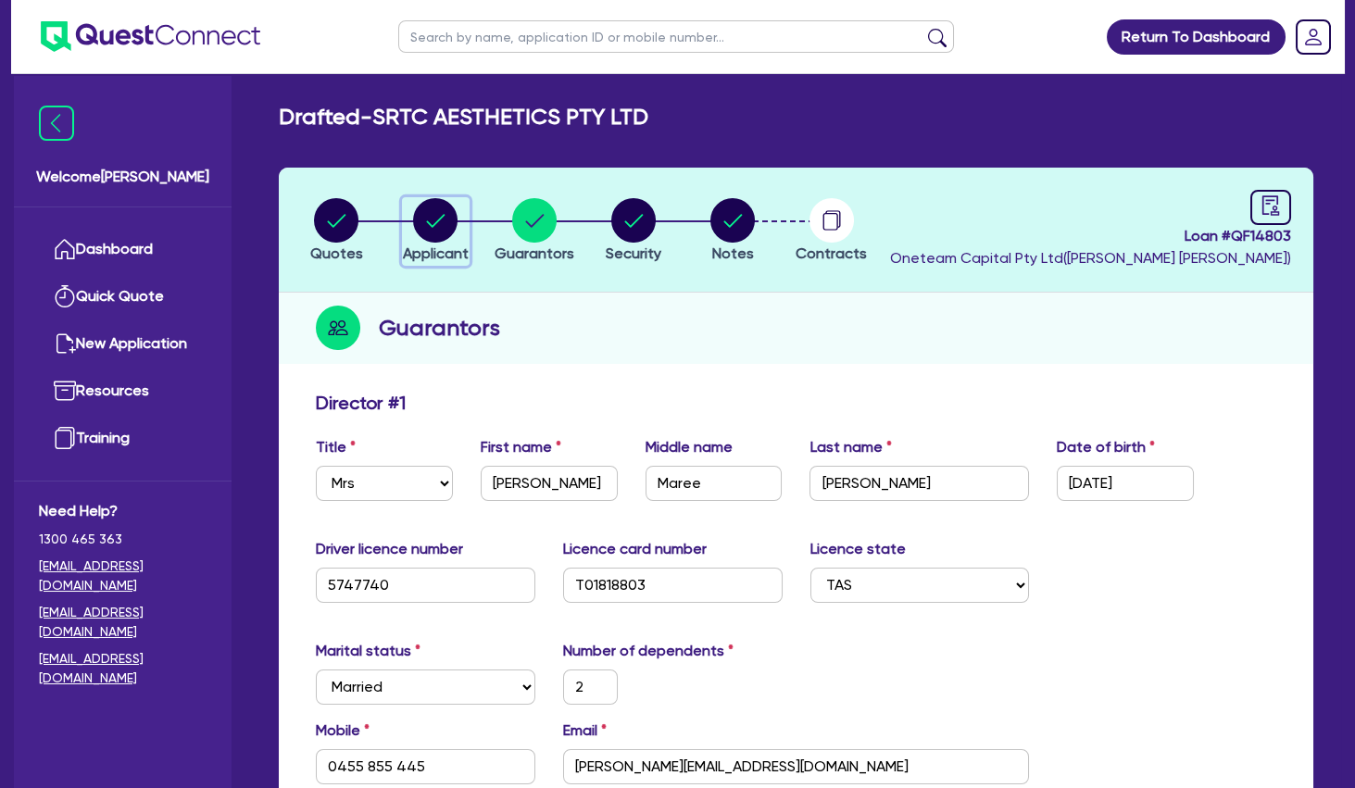
click at [422, 214] on circle "button" at bounding box center [435, 220] width 44 height 44
select select "COMPANY"
select select "HEALTH_BEAUTY"
select select "HAIR_BEAUTY_SALONS"
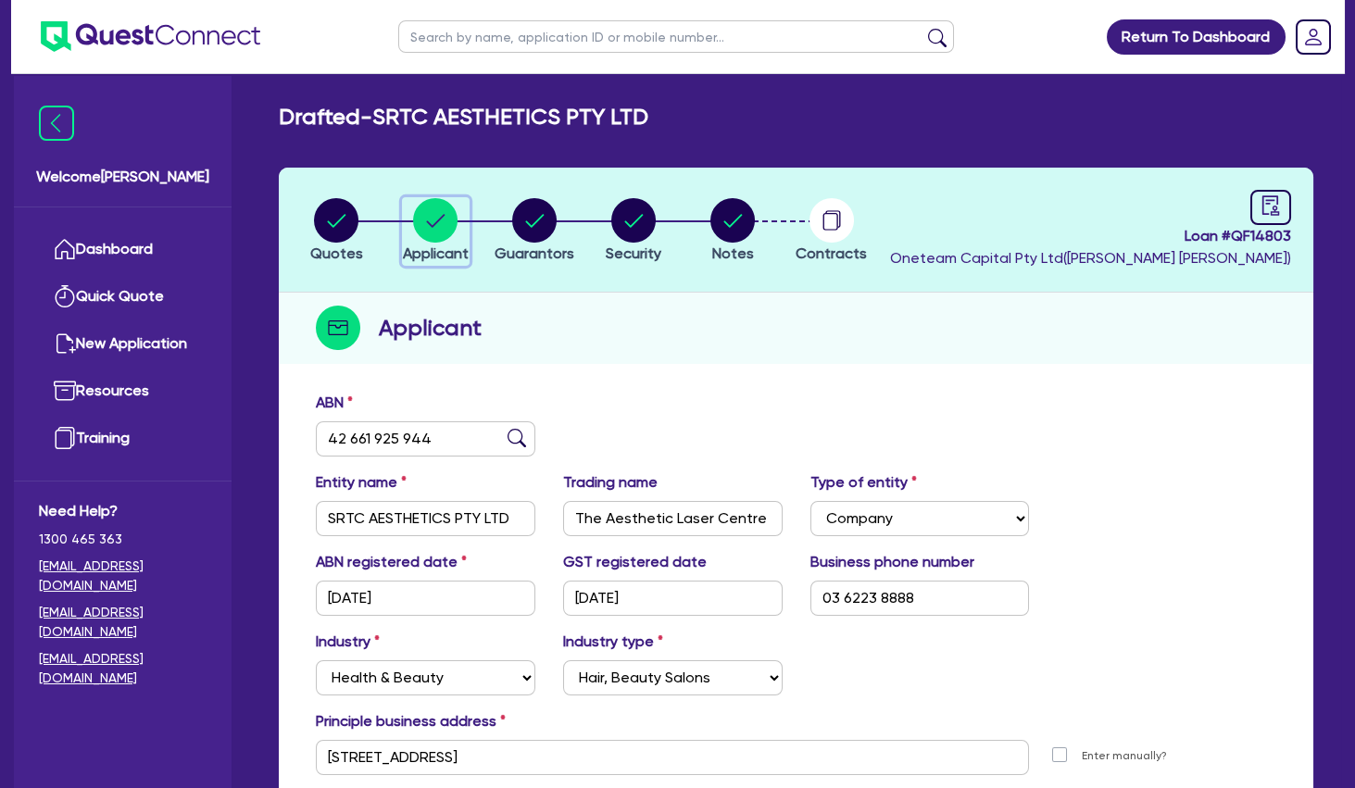
scroll to position [4, 0]
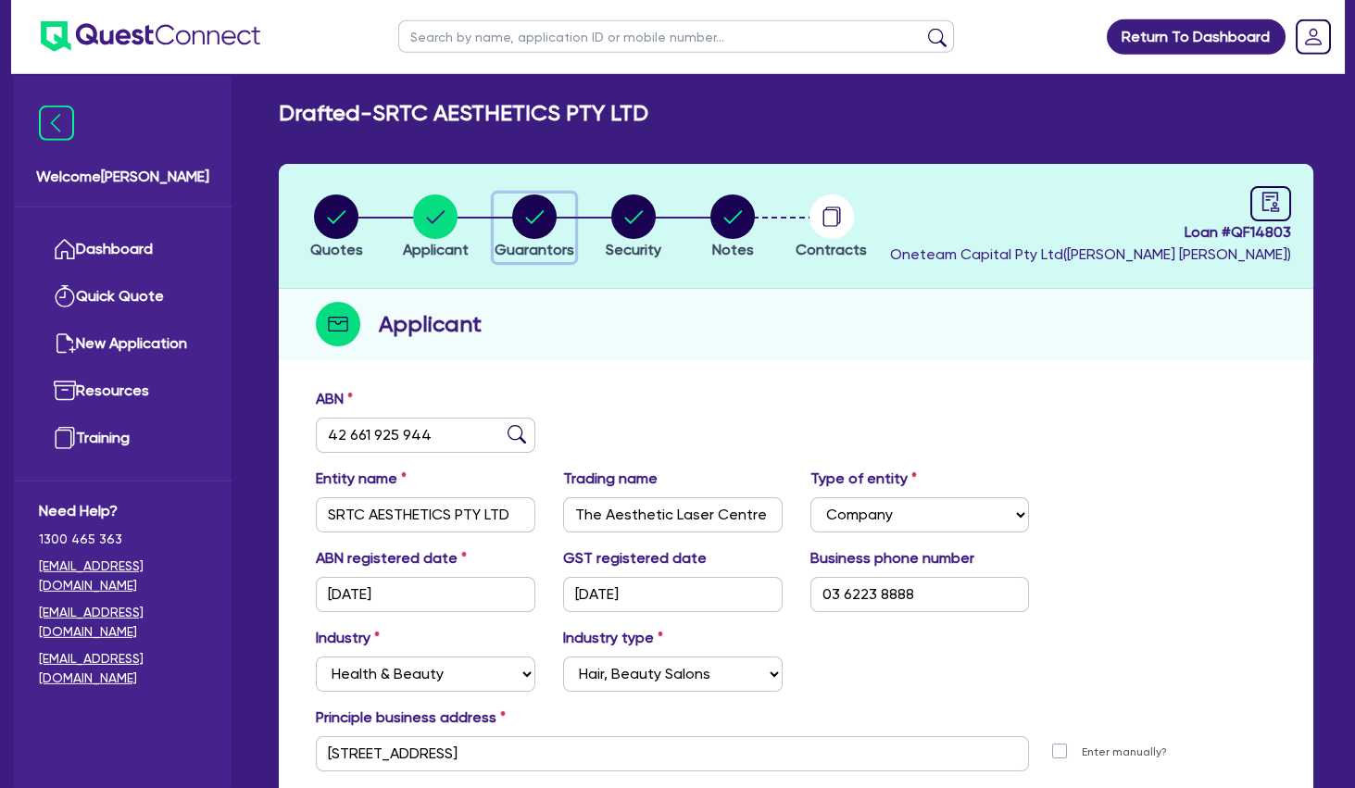
click at [542, 227] on circle "button" at bounding box center [534, 217] width 44 height 44
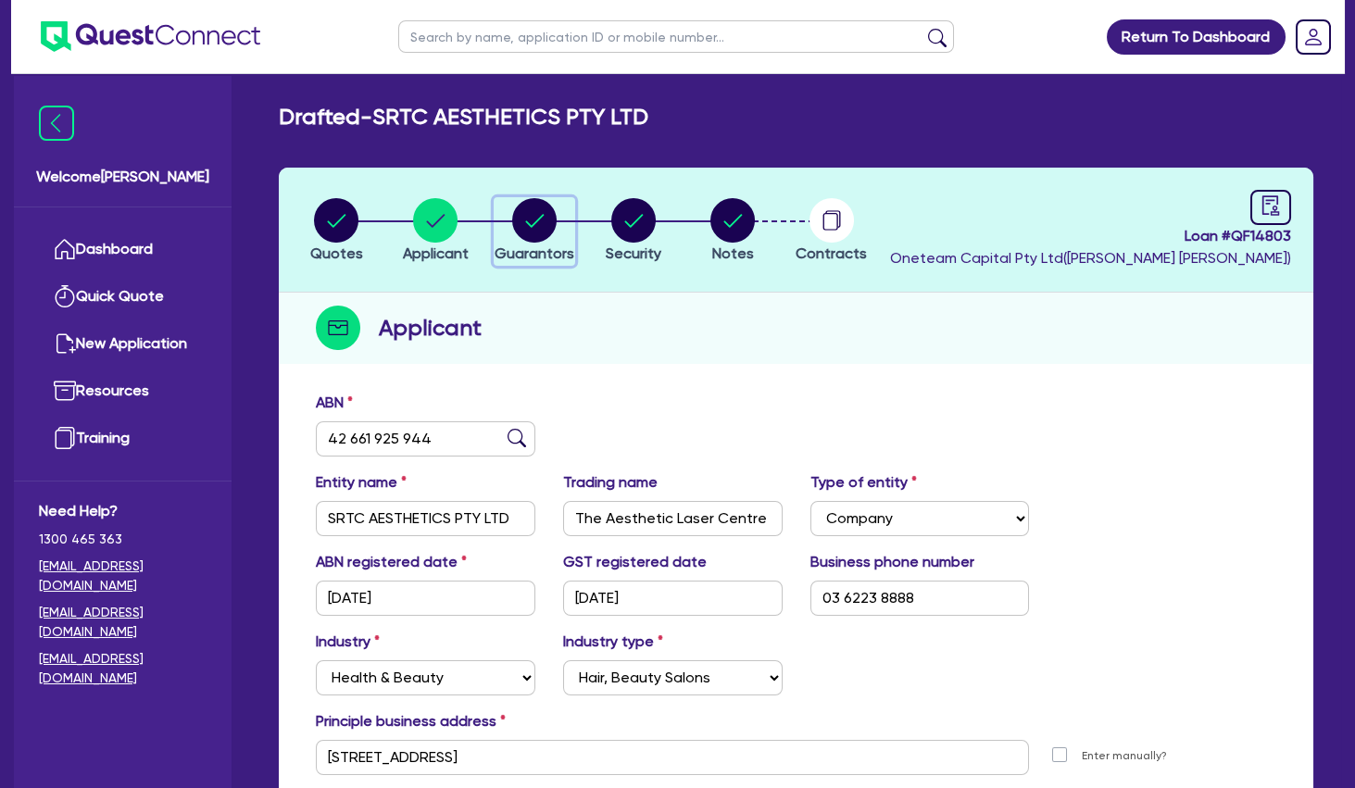
select select "MRS"
select select "TAS"
select select "MARRIED"
select select "PROPERTY"
select select "CASH"
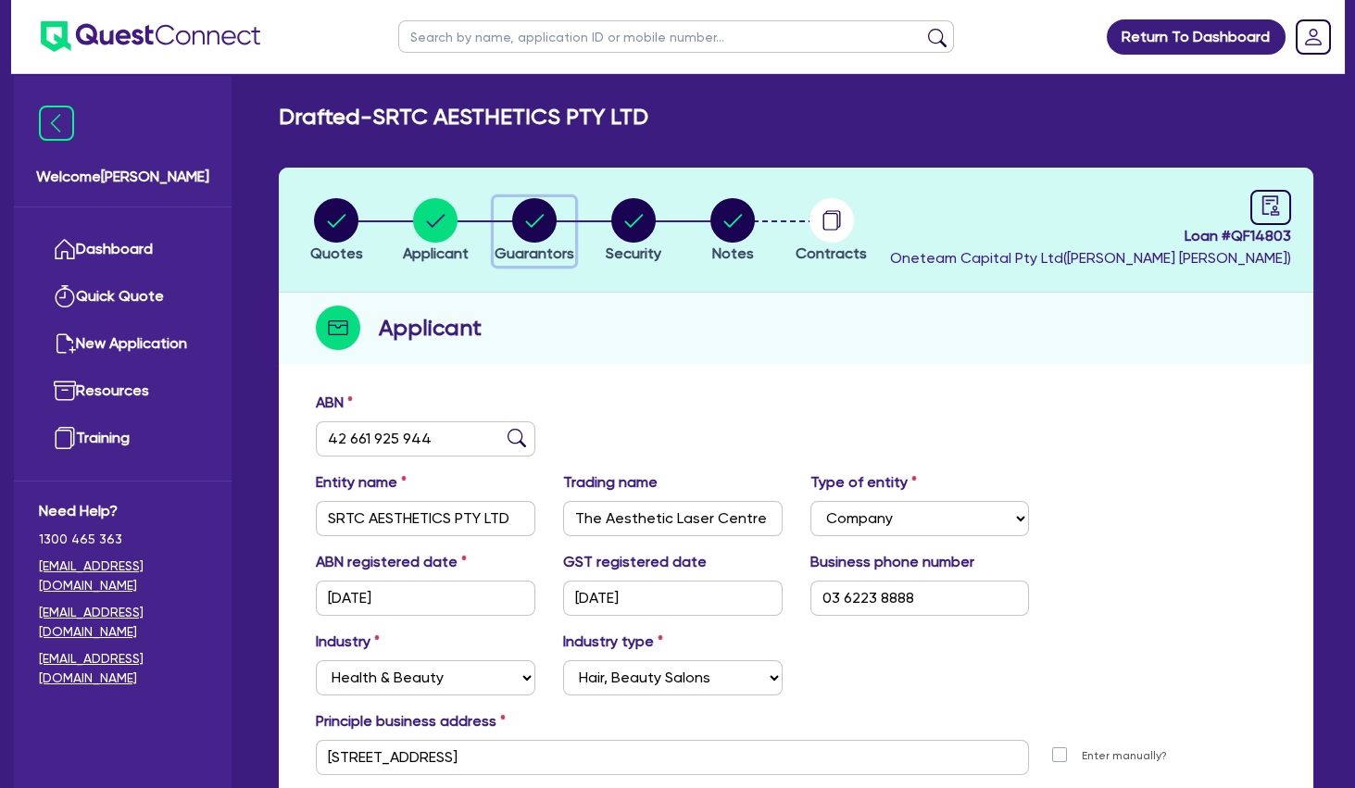
select select "VEHICLE"
select select "HOUSEHOLD_PERSONAL"
select select "OTHER"
select select "MORTGAGE"
select select "VEHICLE_LOAN"
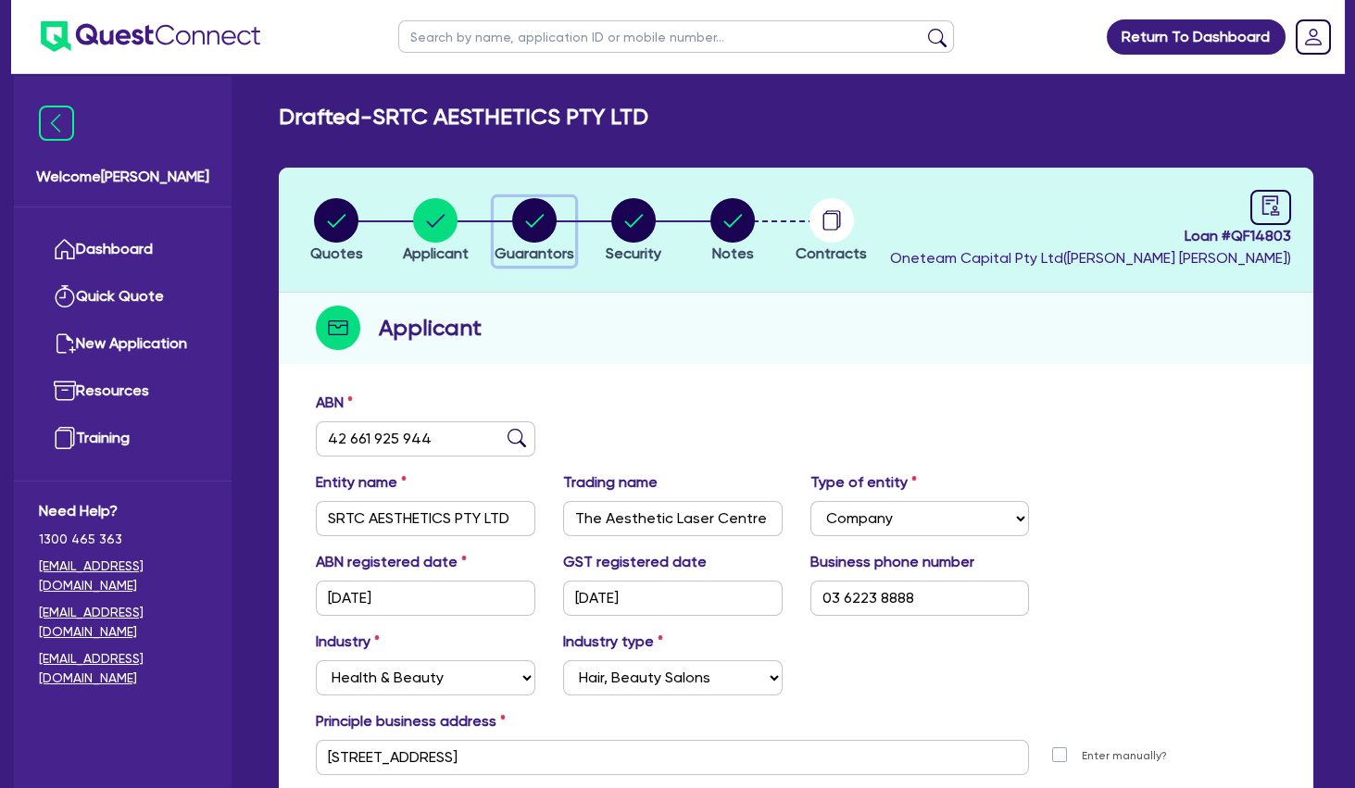
select select "MR"
select select "TAS"
select select "MARRIED"
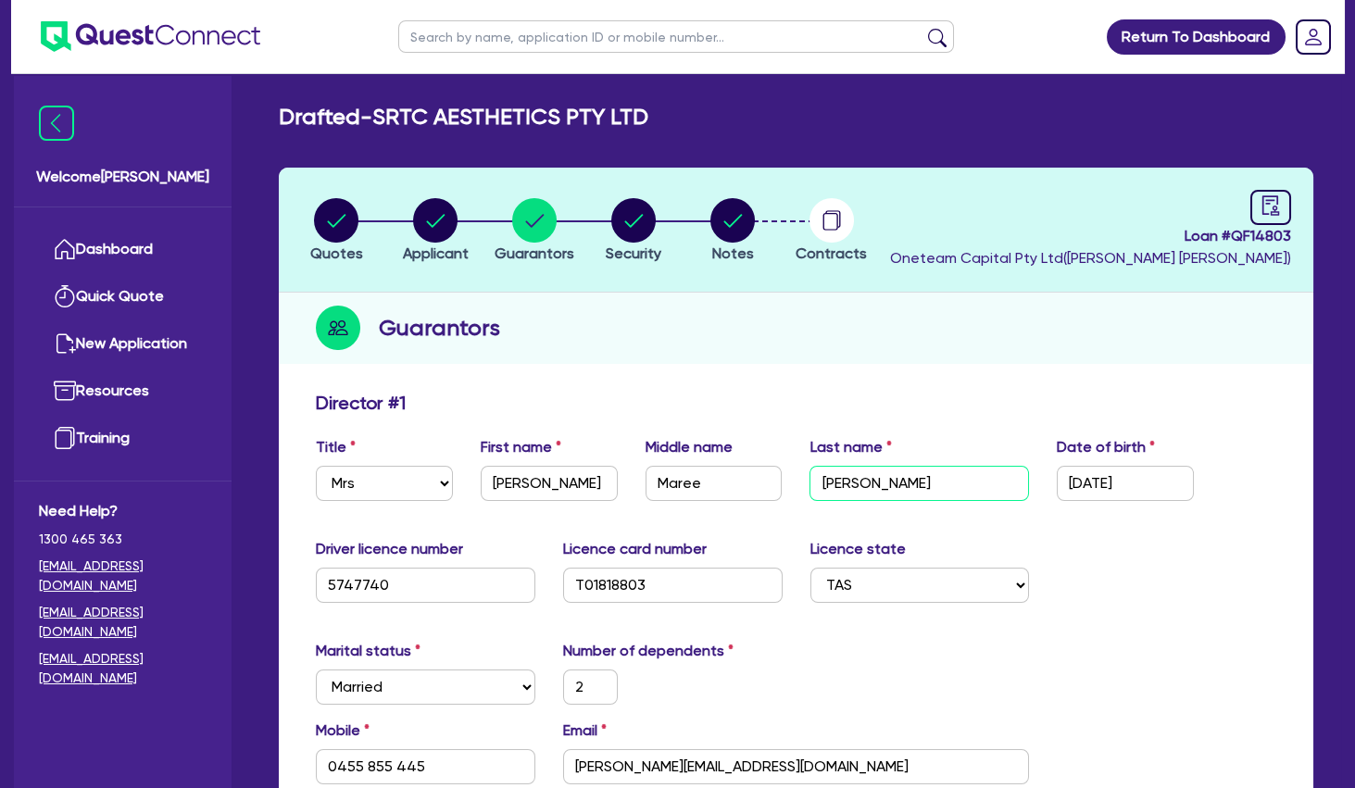
click at [861, 483] on input "[PERSON_NAME]" at bounding box center [920, 483] width 220 height 35
click at [453, 223] on circle "button" at bounding box center [435, 220] width 44 height 44
select select "COMPANY"
select select "HEALTH_BEAUTY"
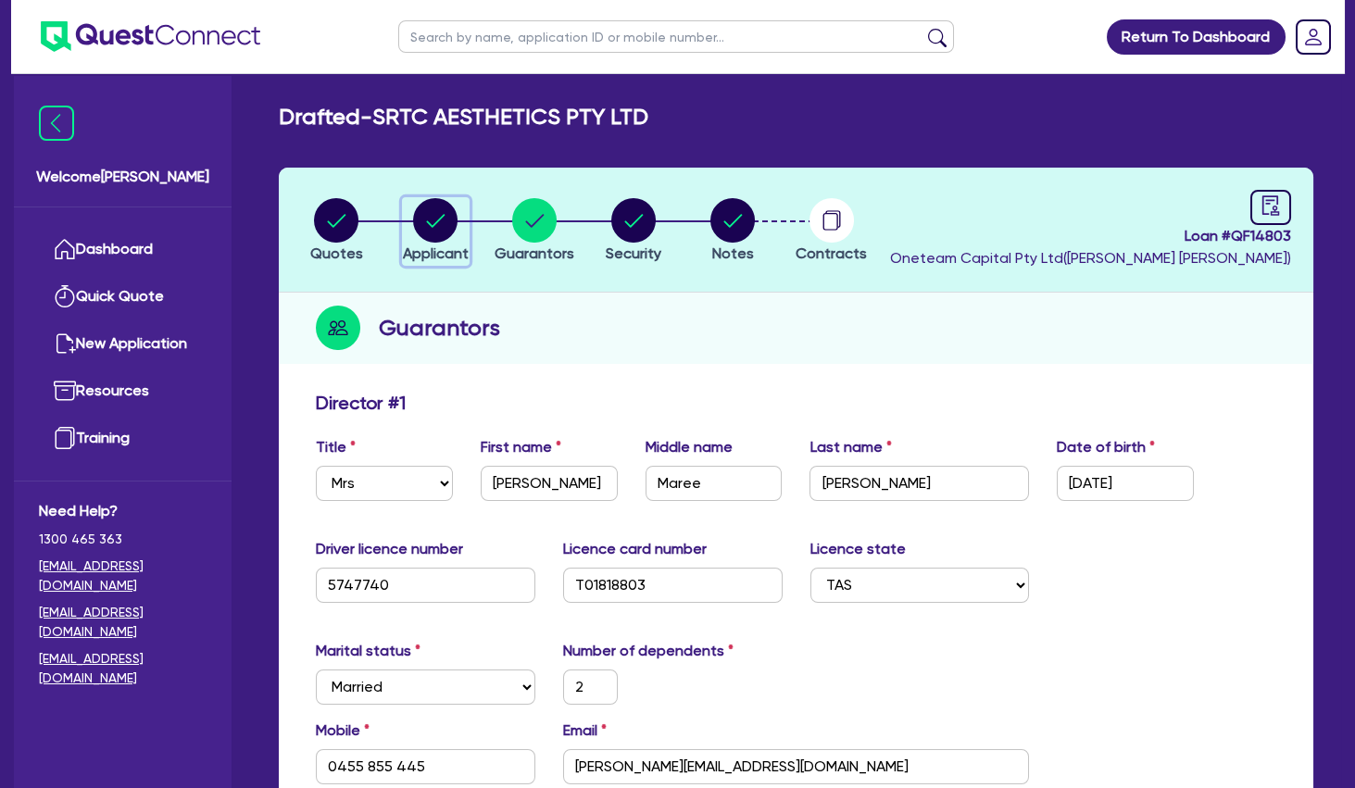
select select "HAIR_BEAUTY_SALONS"
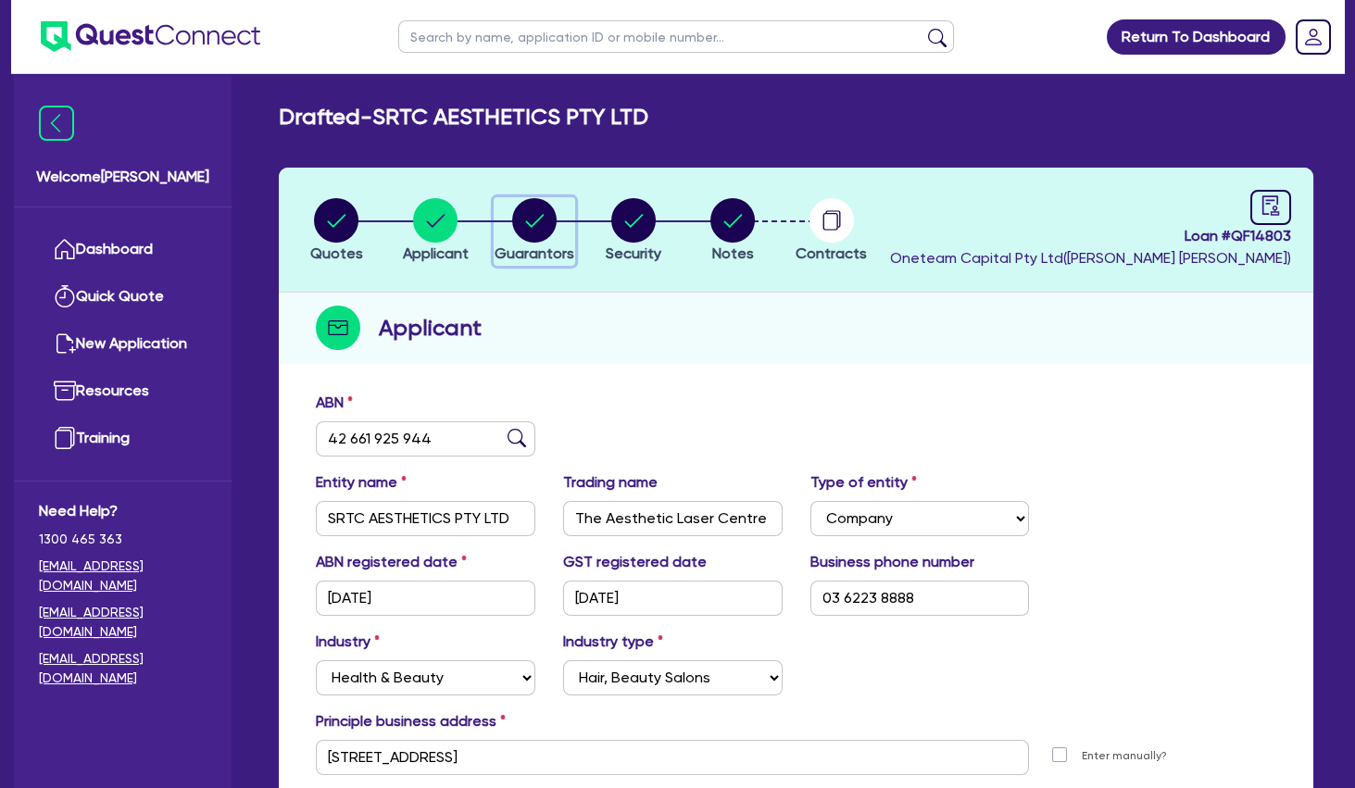
click at [538, 218] on circle "button" at bounding box center [534, 220] width 44 height 44
select select "MRS"
select select "TAS"
select select "MARRIED"
select select "PROPERTY"
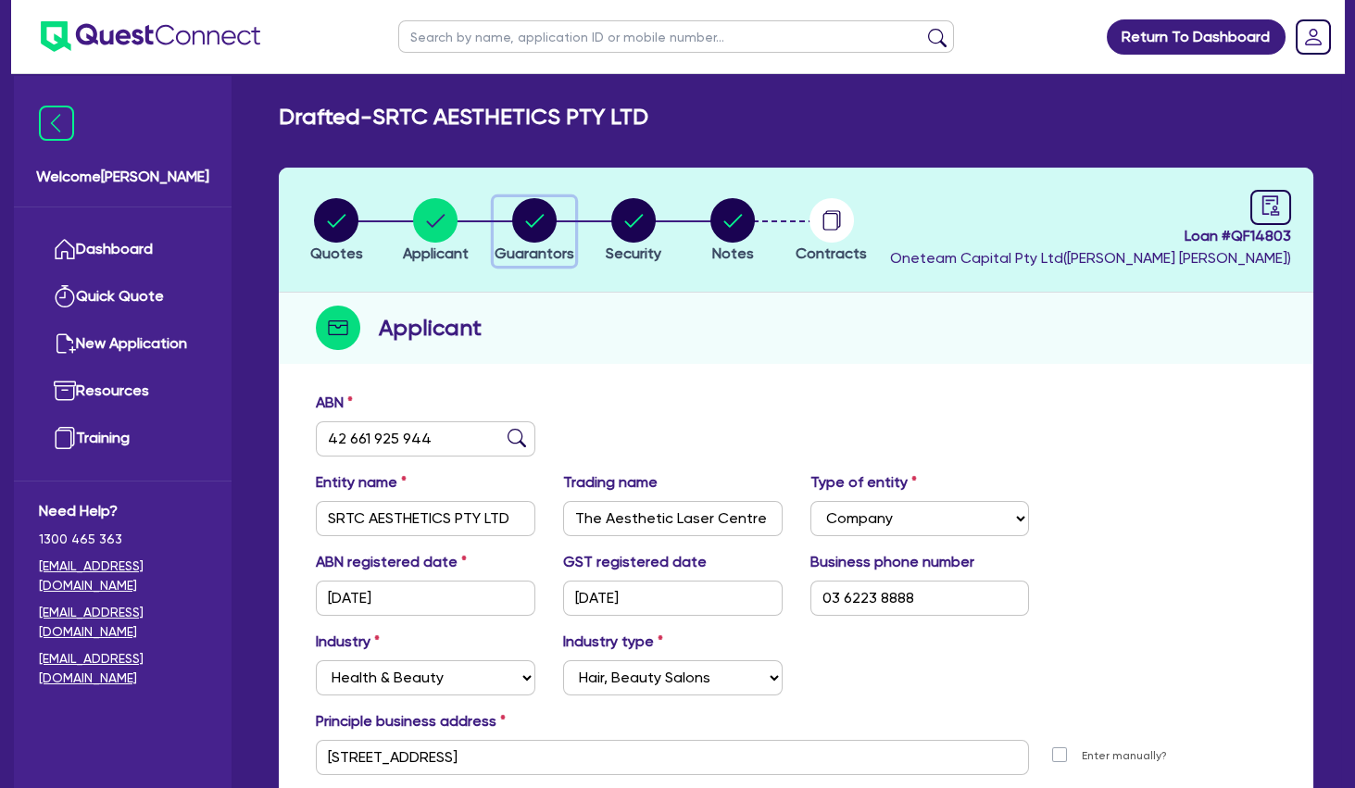
select select "CASH"
select select "VEHICLE"
select select "HOUSEHOLD_PERSONAL"
select select "OTHER"
select select "MORTGAGE"
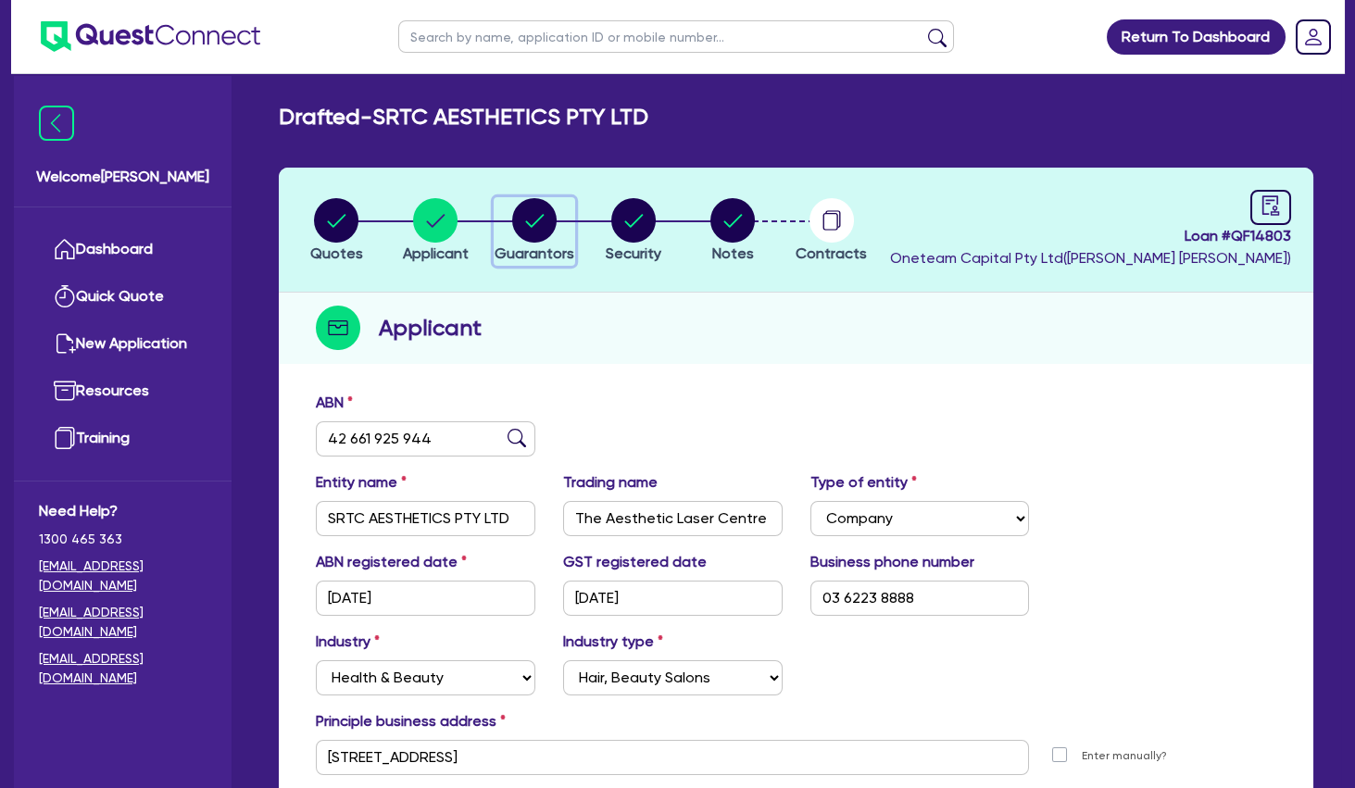
select select "VEHICLE_LOAN"
select select "MR"
select select "TAS"
select select "MARRIED"
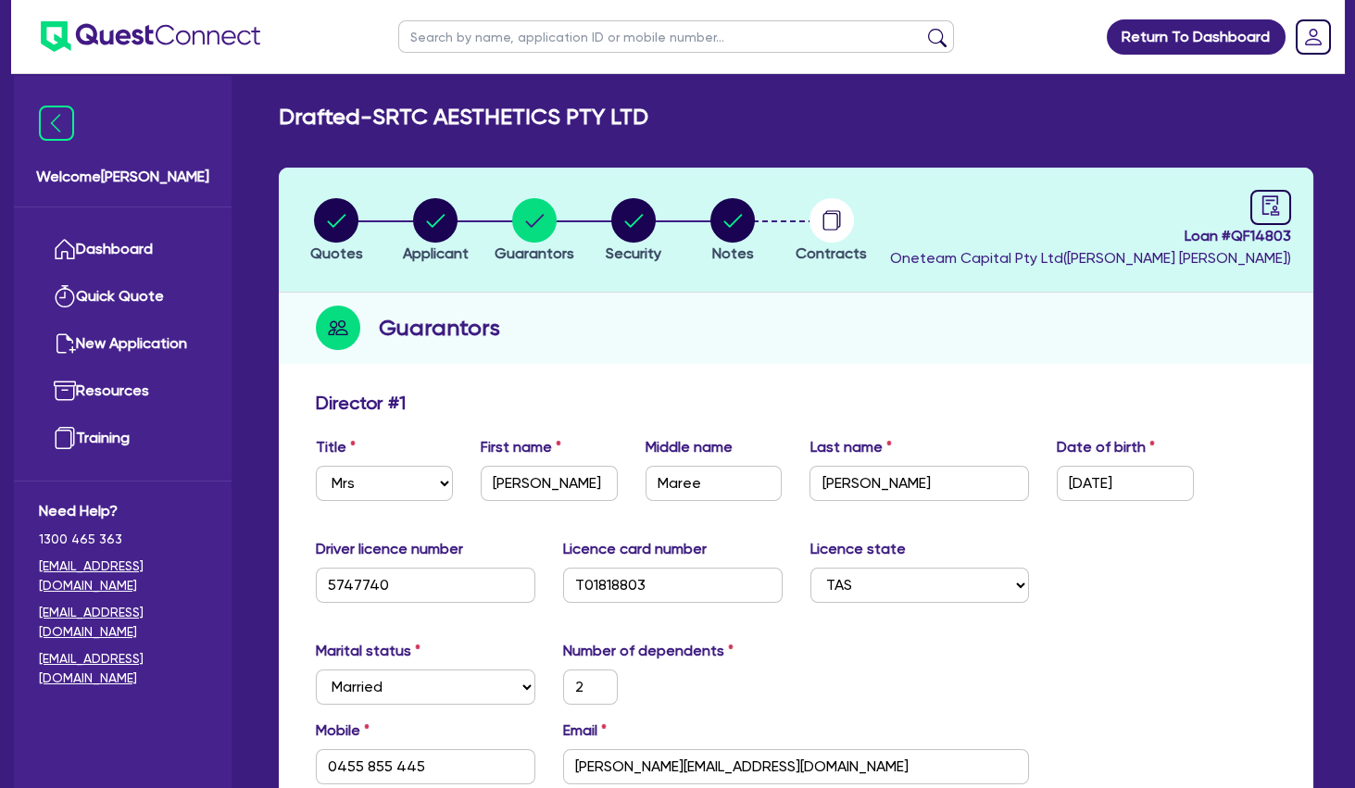
click at [484, 33] on input "text" at bounding box center [676, 36] width 556 height 32
type input "SELECT"
click button "submit" at bounding box center [938, 41] width 30 height 26
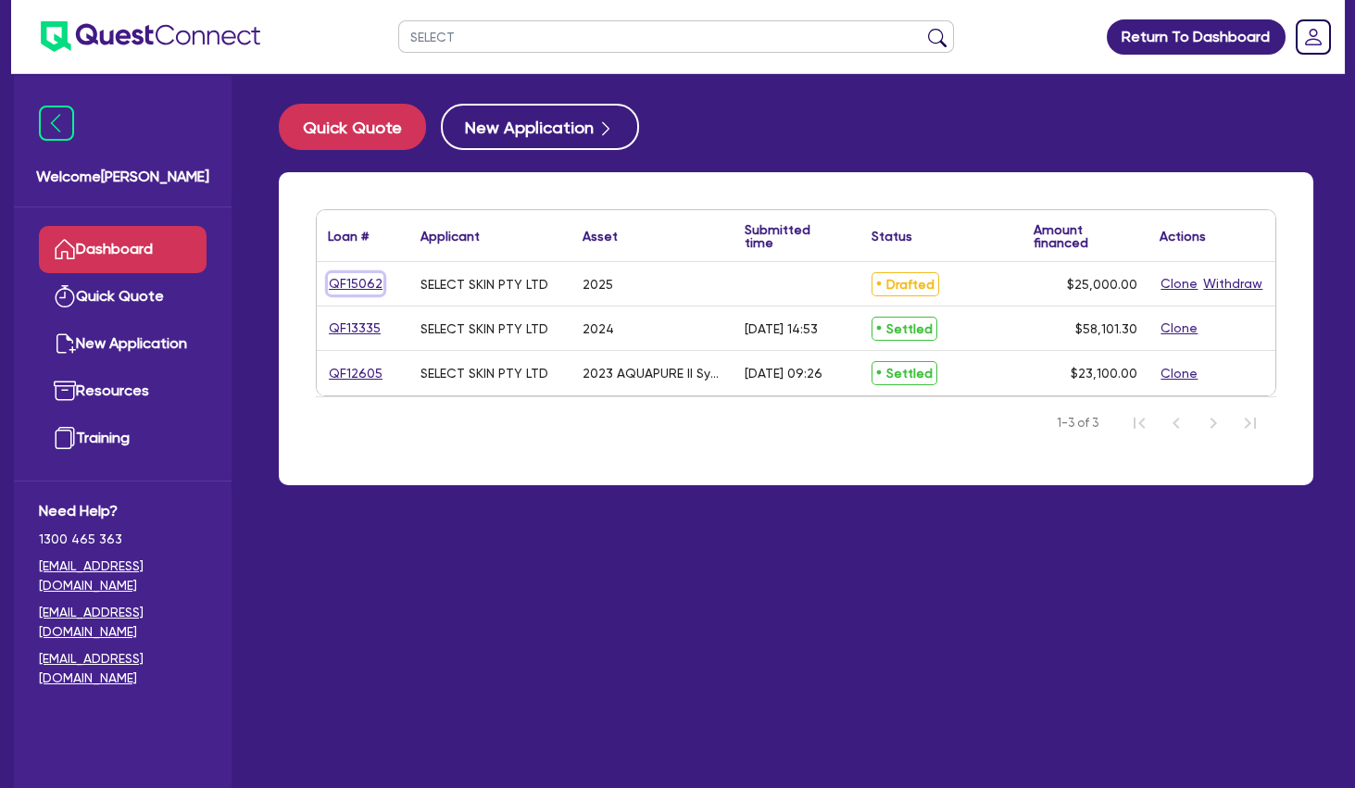
click at [364, 282] on link "QF15062" at bounding box center [356, 283] width 56 height 21
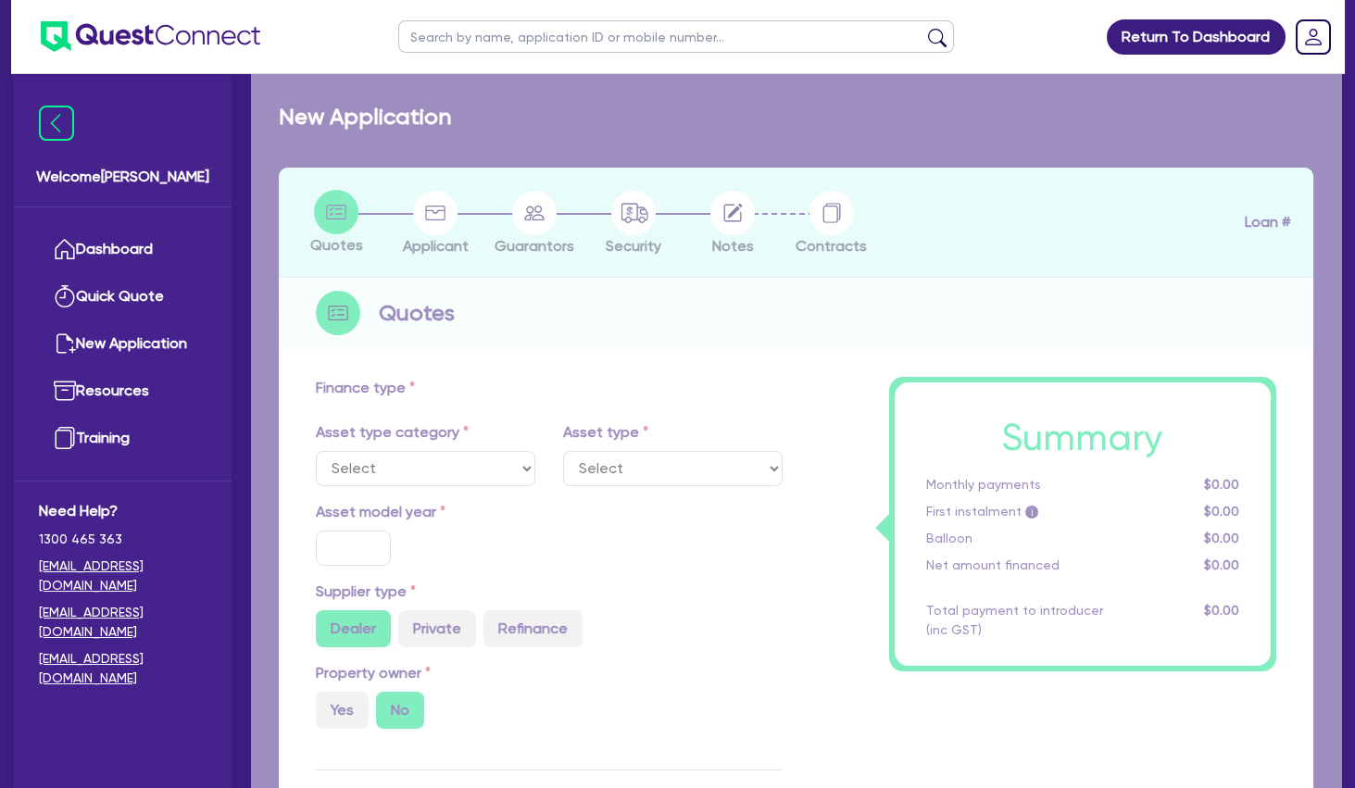
select select "TERTIARY_ASSETS"
type input "2025"
radio input "true"
type input "25,000"
type input "4"
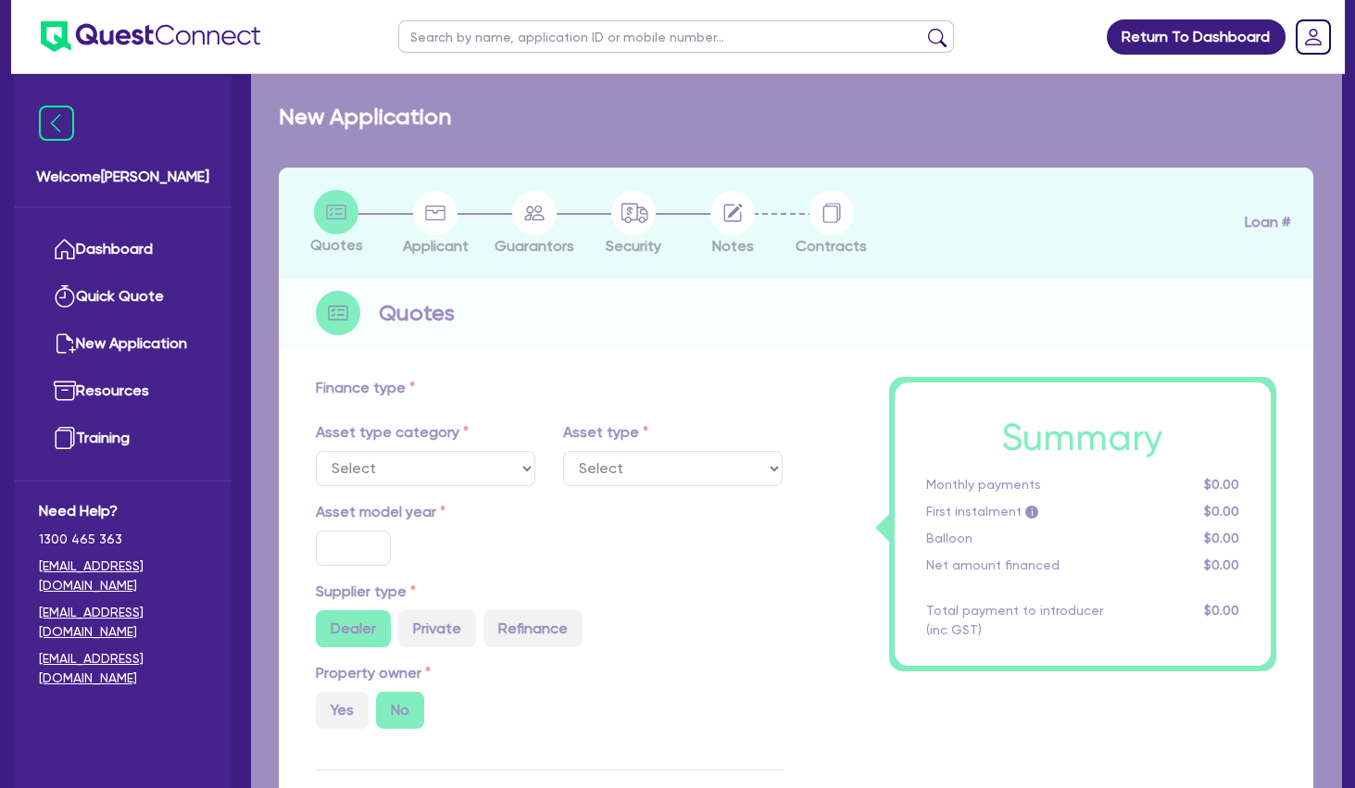
type input "1,000"
type input "10.5"
select select "BEAUTY_EQUIPMENT"
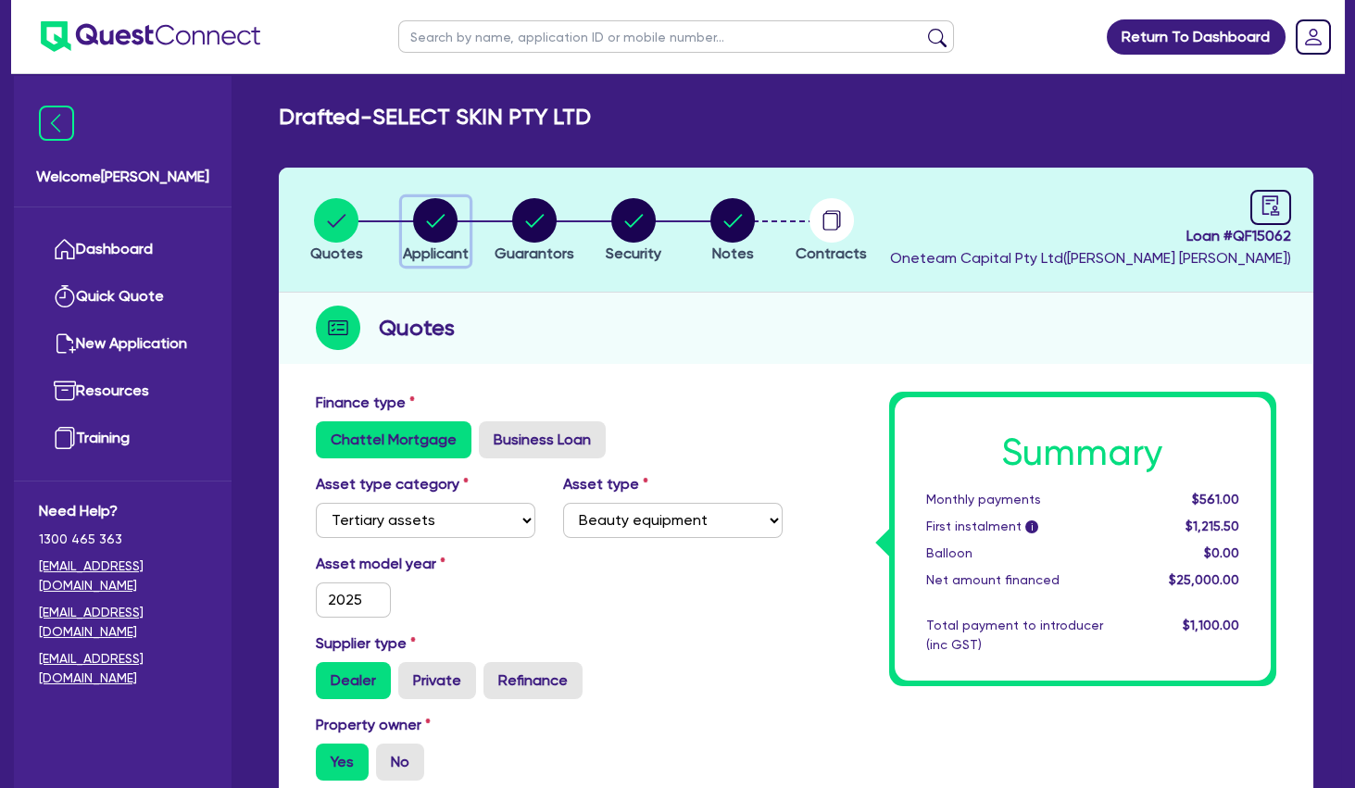
click at [436, 223] on icon "button" at bounding box center [436, 220] width 19 height 13
select select "COMPANY"
select select "HEALTH_BEAUTY"
select select "HAIR_BEAUTY_SALONS"
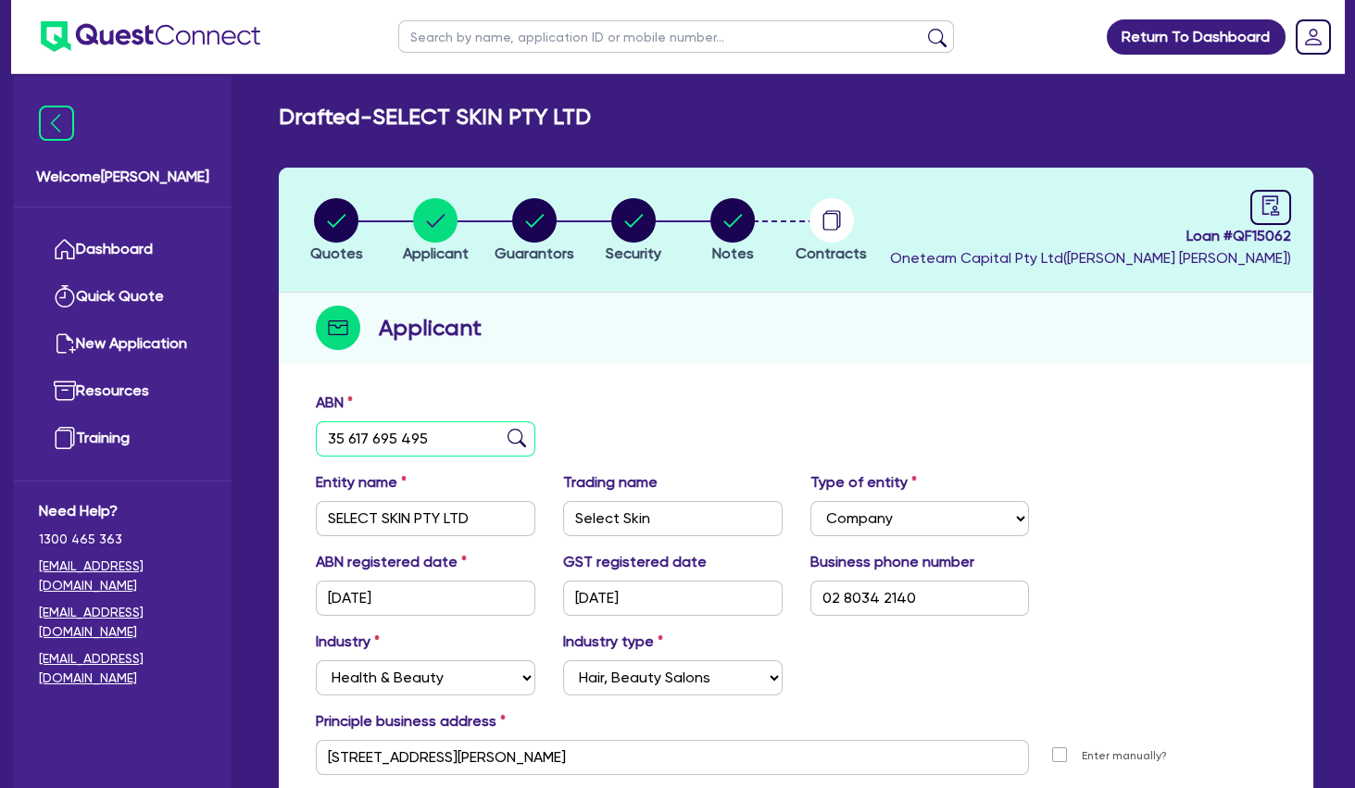
click at [395, 426] on input "35 617 695 495" at bounding box center [426, 438] width 220 height 35
click at [529, 213] on circle "button" at bounding box center [534, 220] width 44 height 44
select select "MRS"
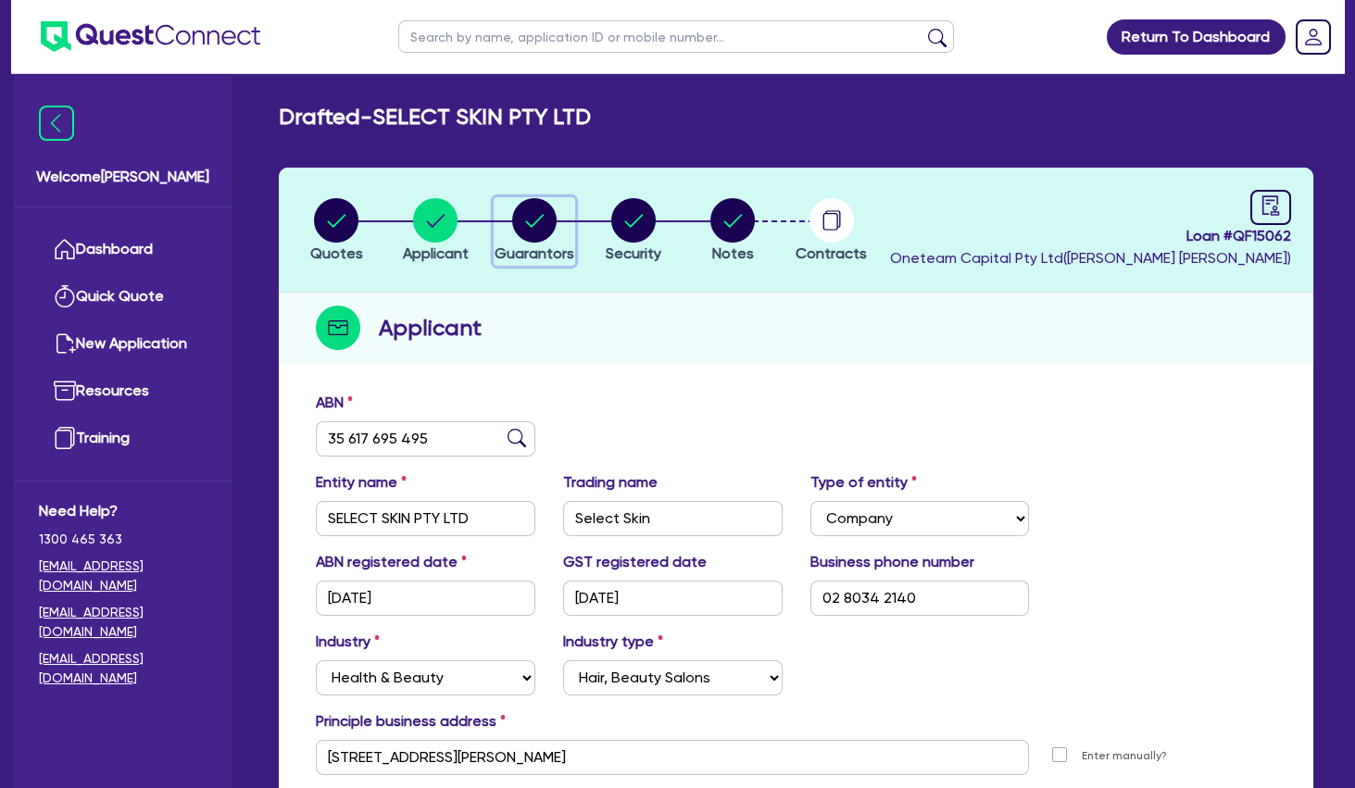
select select "[GEOGRAPHIC_DATA]"
select select "MARRIED"
select select "PROPERTY"
select select "CASH"
select select "VEHICLE"
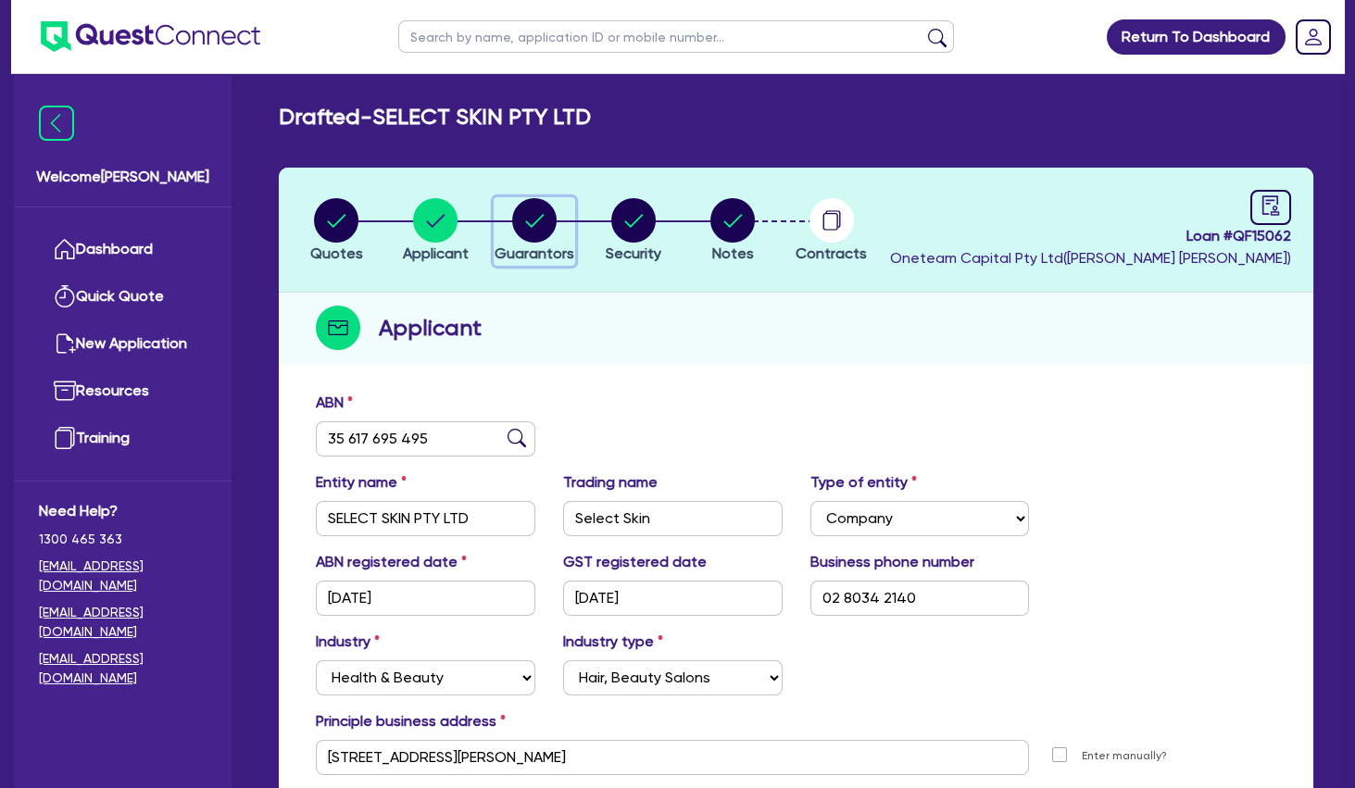
select select "HOUSEHOLD_PERSONAL"
select select "OTHER"
select select "MORTGAGE"
select select "EQUIPMENT_LOAN"
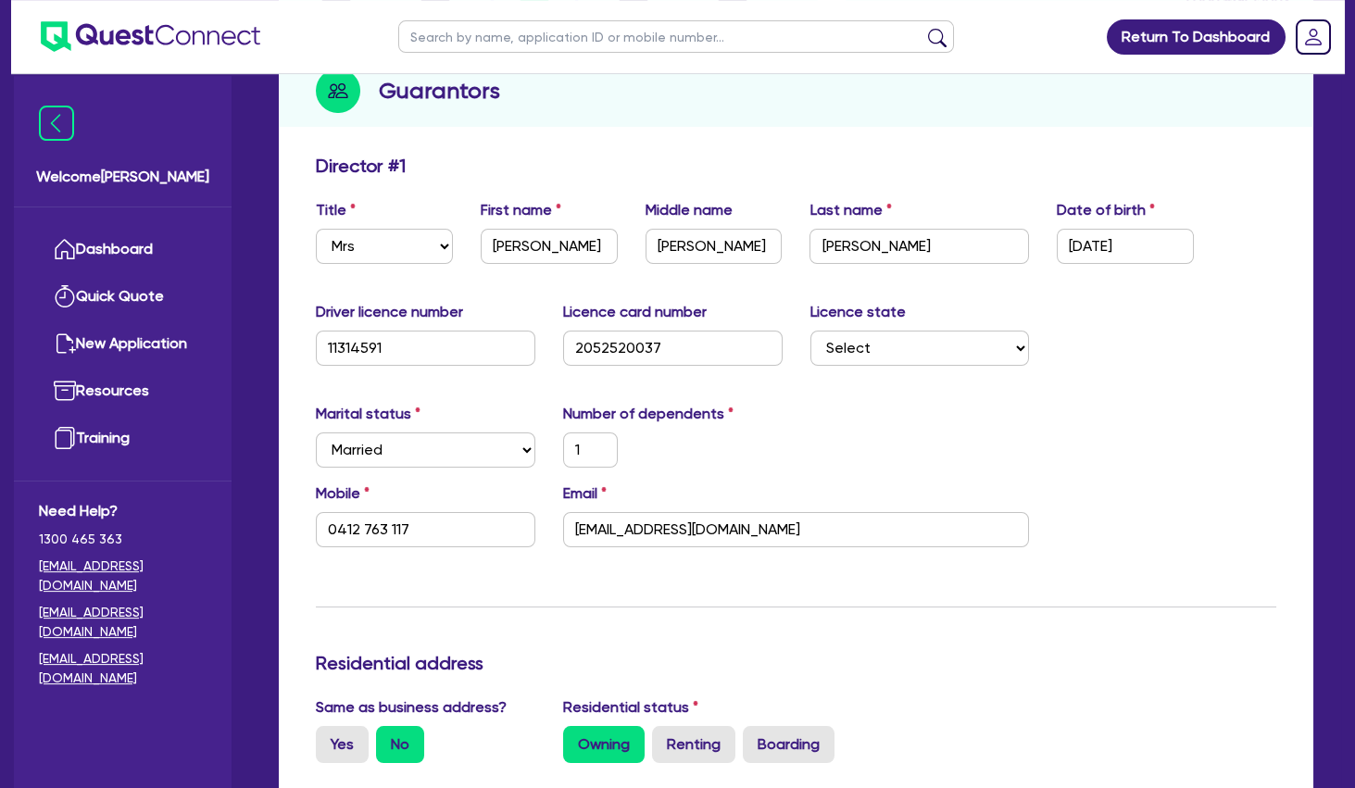
scroll to position [238, 0]
click at [663, 530] on input "[EMAIL_ADDRESS][DOMAIN_NAME]" at bounding box center [796, 528] width 467 height 35
click at [394, 534] on input "0412 763 117" at bounding box center [426, 528] width 220 height 35
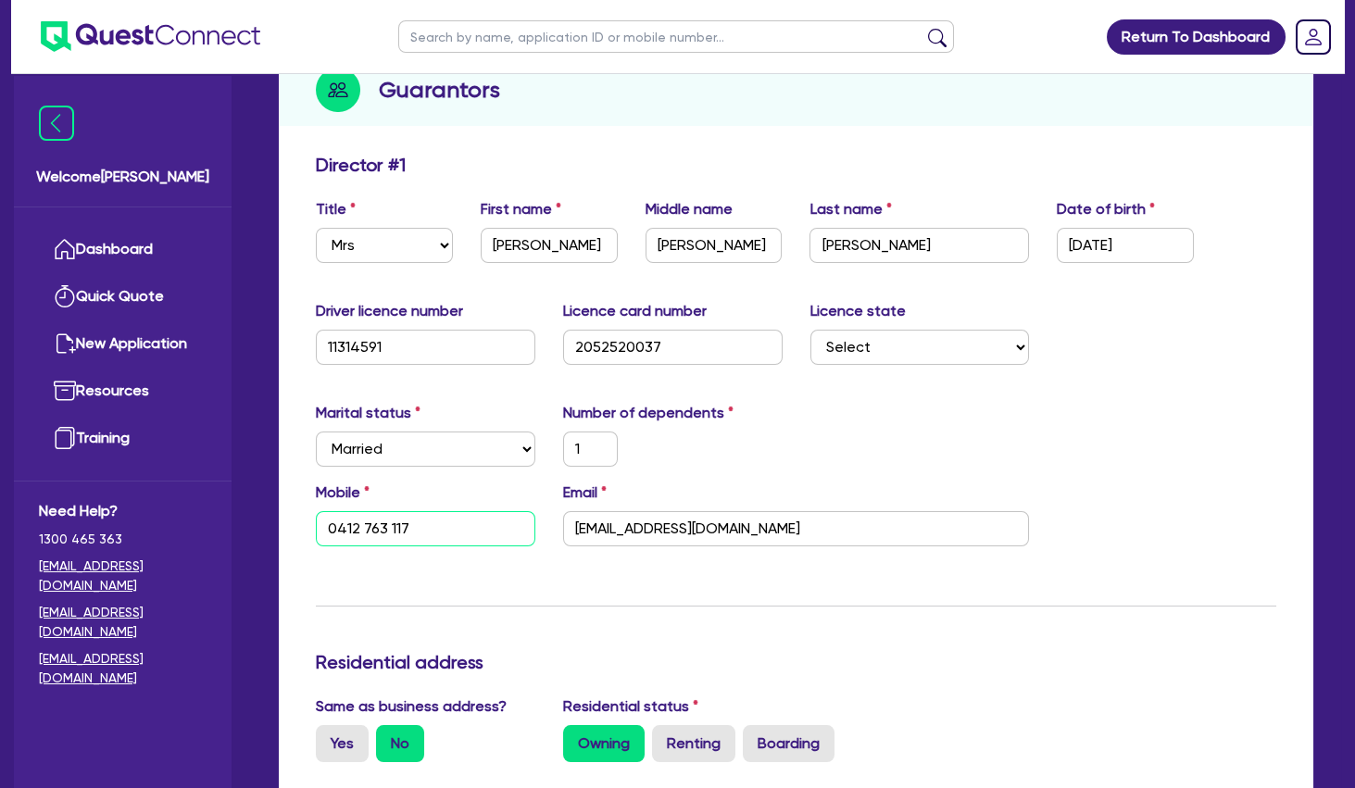
click at [394, 534] on input "0412 763 117" at bounding box center [426, 528] width 220 height 35
click at [341, 676] on div "Residential address" at bounding box center [796, 666] width 988 height 30
click at [1039, 498] on div "Email [EMAIL_ADDRESS][DOMAIN_NAME]" at bounding box center [796, 514] width 495 height 65
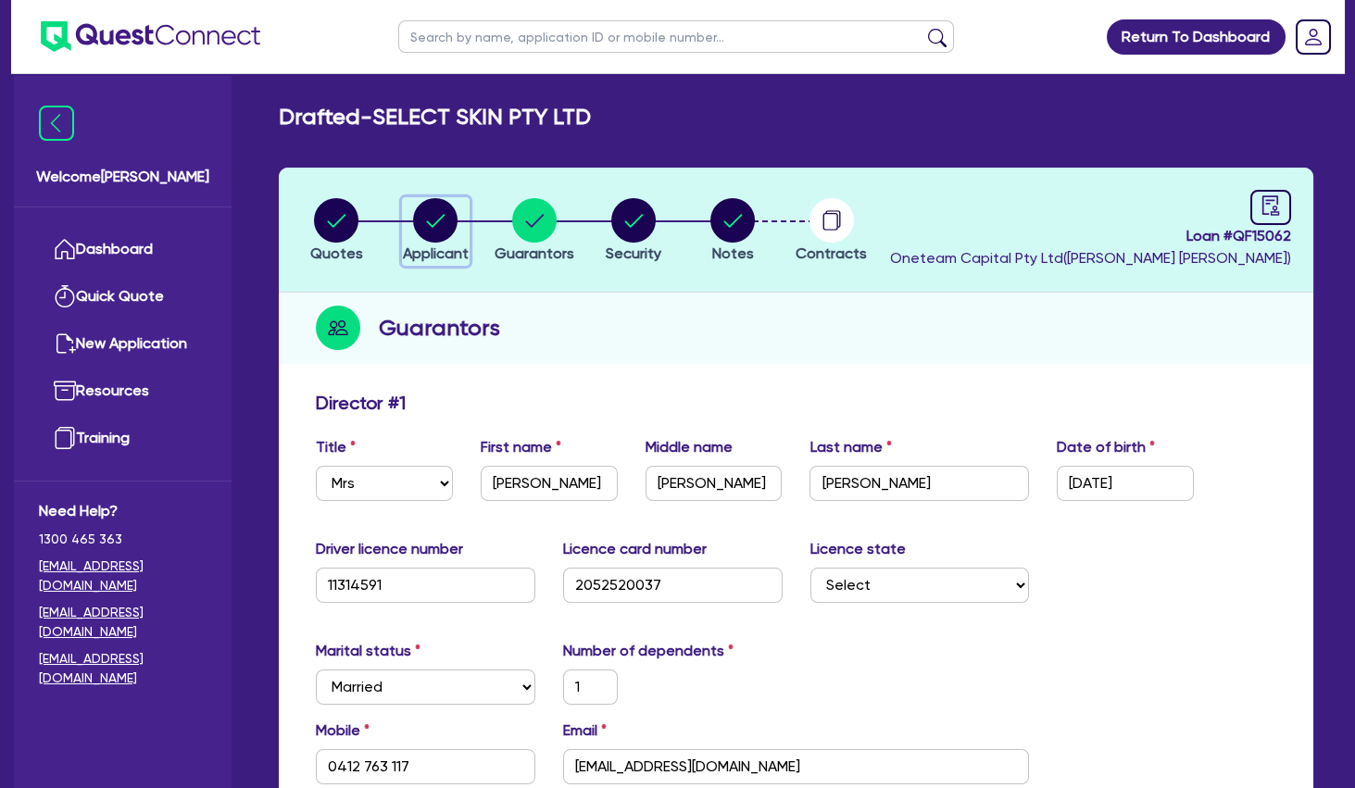
click at [422, 220] on circle "button" at bounding box center [435, 220] width 44 height 44
select select "COMPANY"
select select "HEALTH_BEAUTY"
select select "HAIR_BEAUTY_SALONS"
